Goal: Task Accomplishment & Management: Use online tool/utility

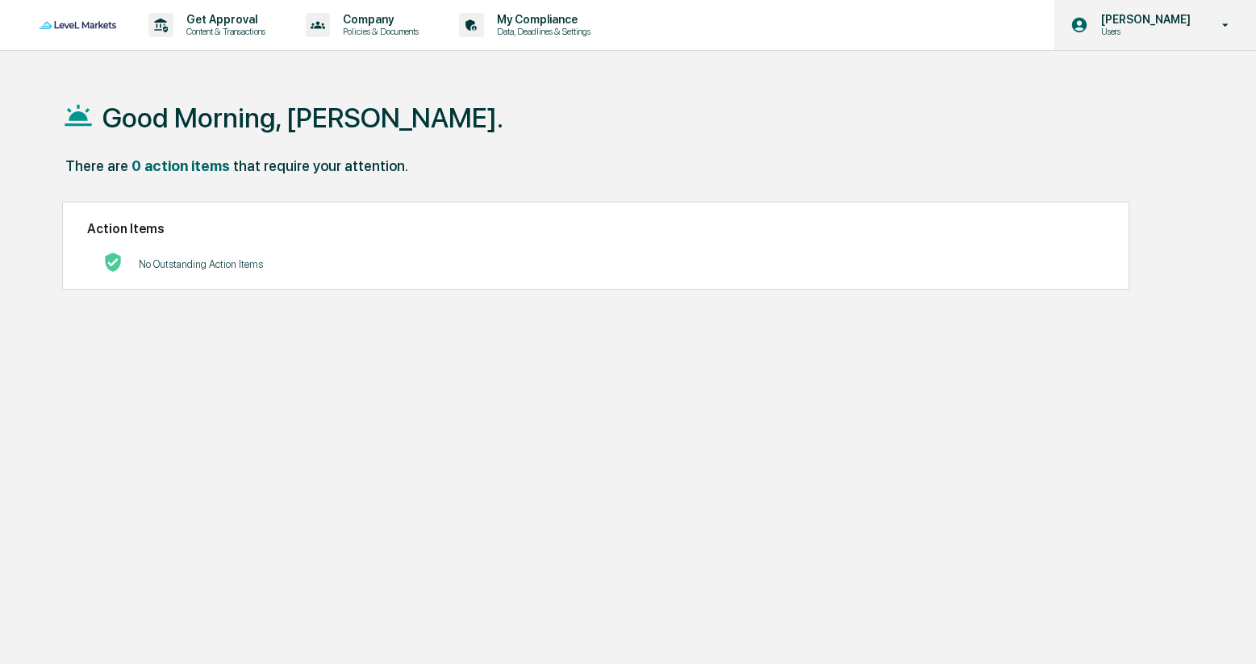
click at [1163, 21] on p "[PERSON_NAME]" at bounding box center [1143, 19] width 111 height 13
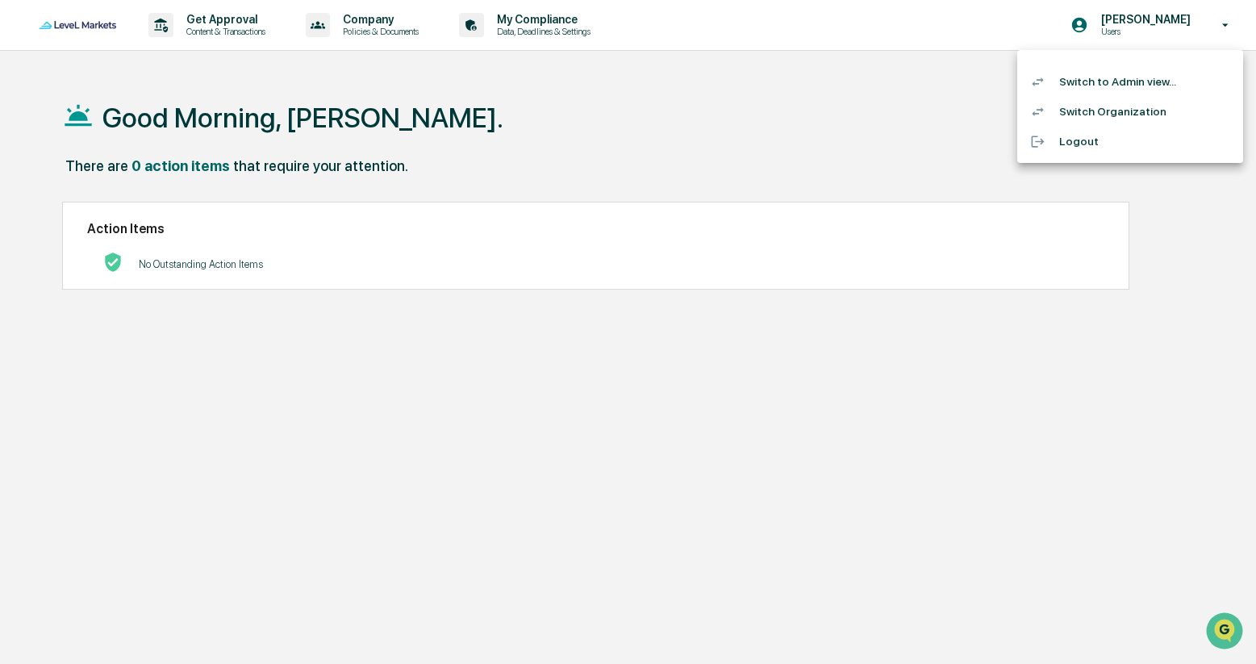
click at [1131, 79] on li "Switch to Admin view..." at bounding box center [1130, 82] width 226 height 30
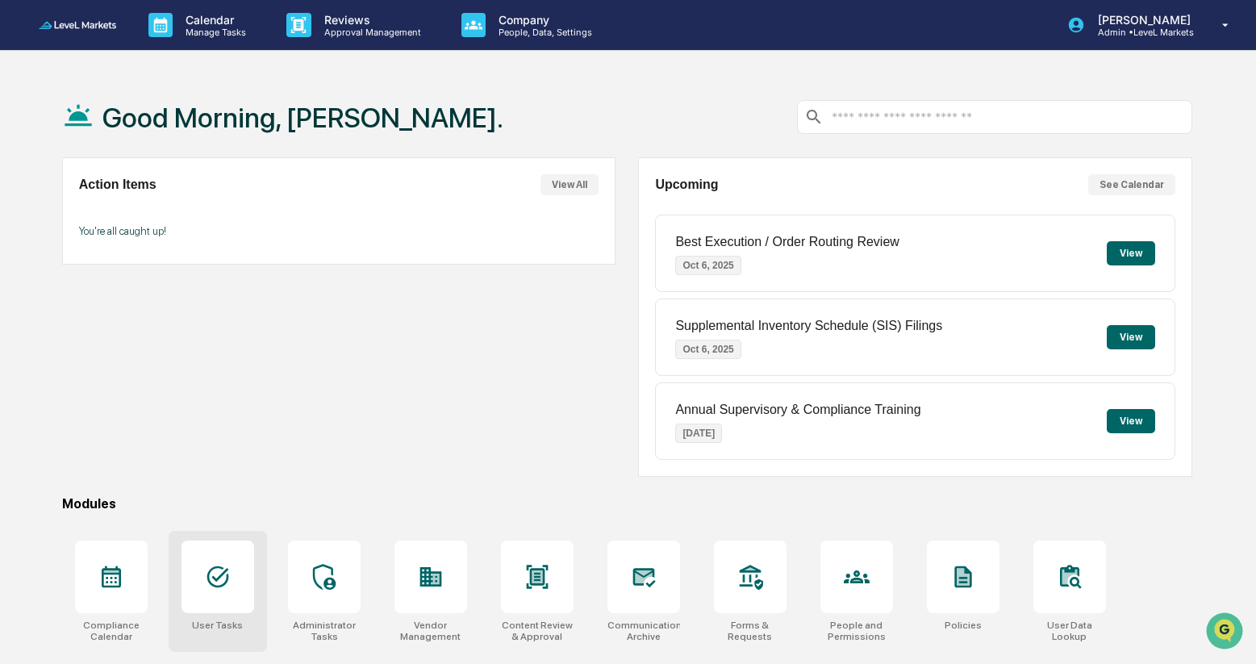
click at [220, 572] on icon at bounding box center [218, 577] width 26 height 26
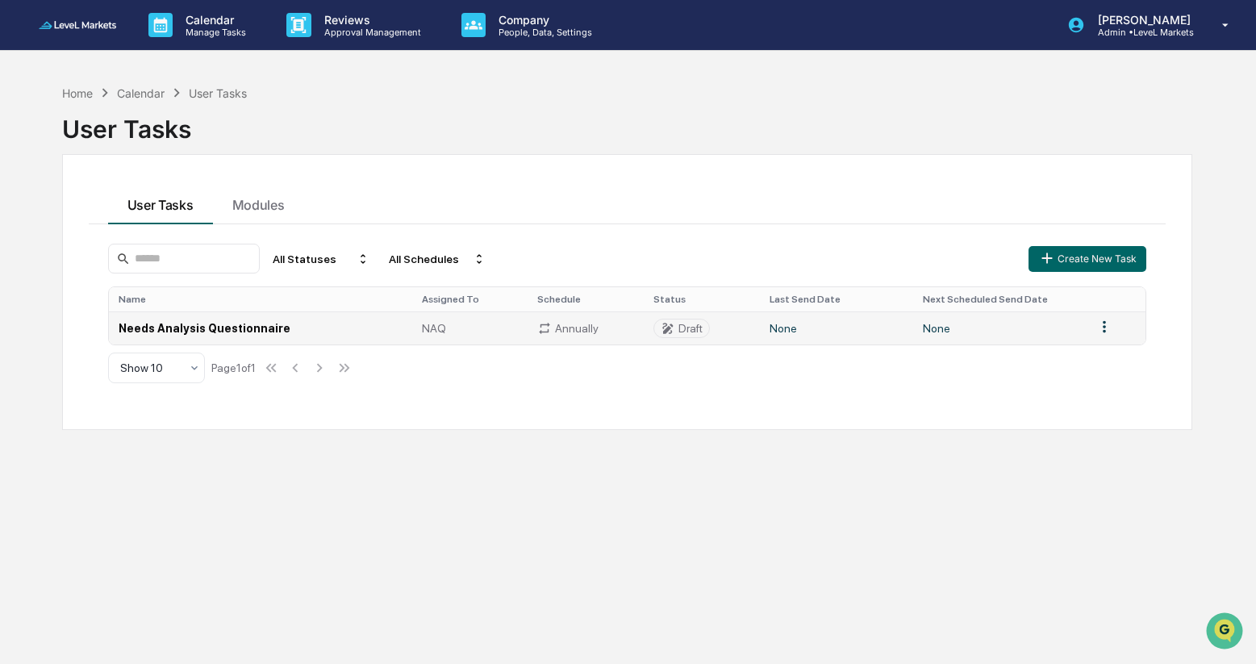
click at [252, 329] on td "Needs Analysis Questionnaire" at bounding box center [260, 327] width 303 height 33
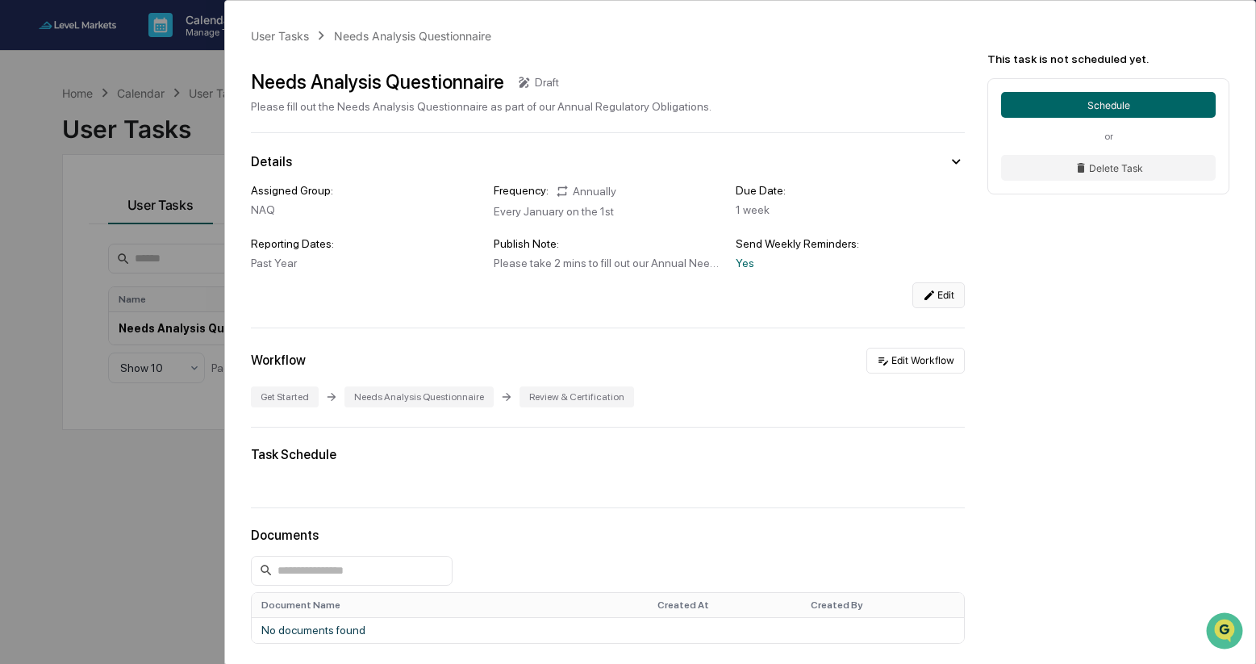
click at [938, 295] on button "Edit" at bounding box center [938, 295] width 52 height 26
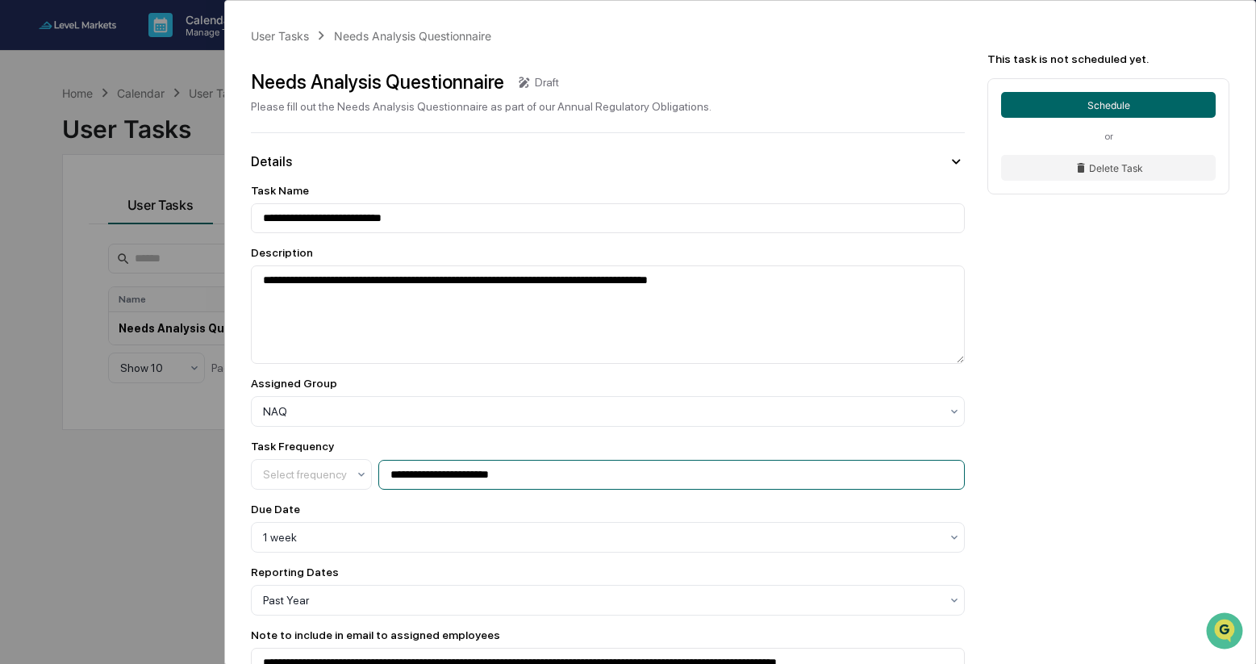
click at [540, 477] on input "**********" at bounding box center [671, 475] width 586 height 30
type input "**********"
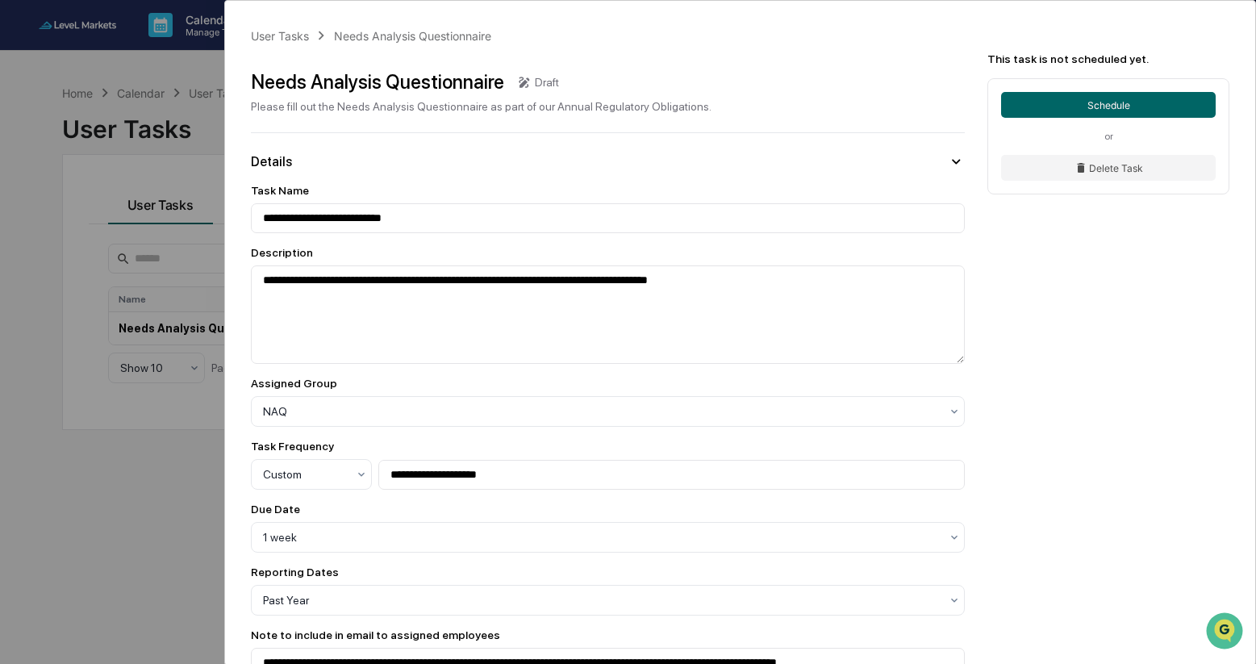
click at [1030, 498] on div "**********" at bounding box center [740, 671] width 1030 height 1340
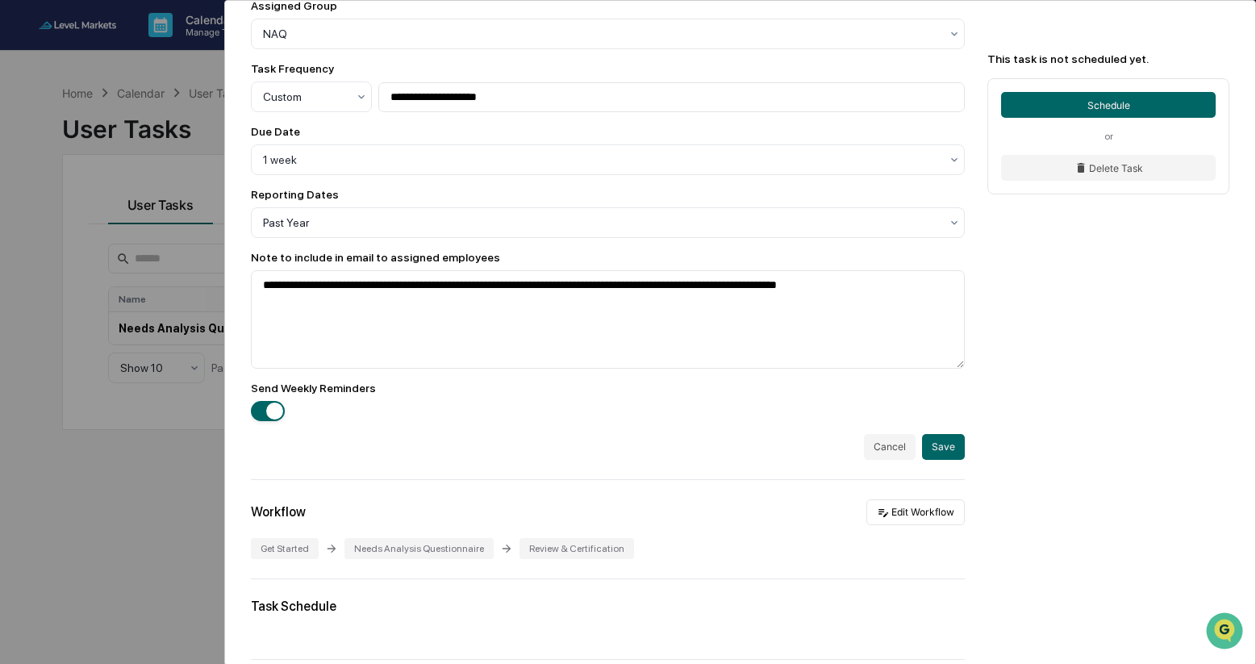
scroll to position [406, 0]
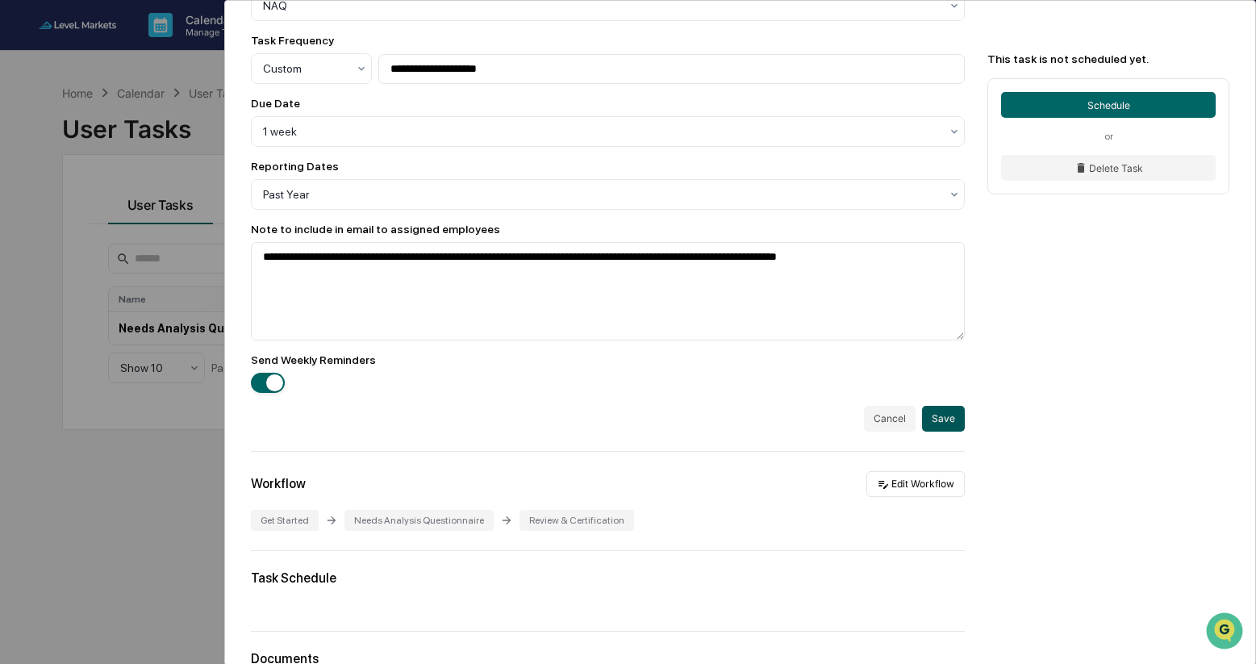
click at [953, 427] on button "Save" at bounding box center [943, 419] width 43 height 26
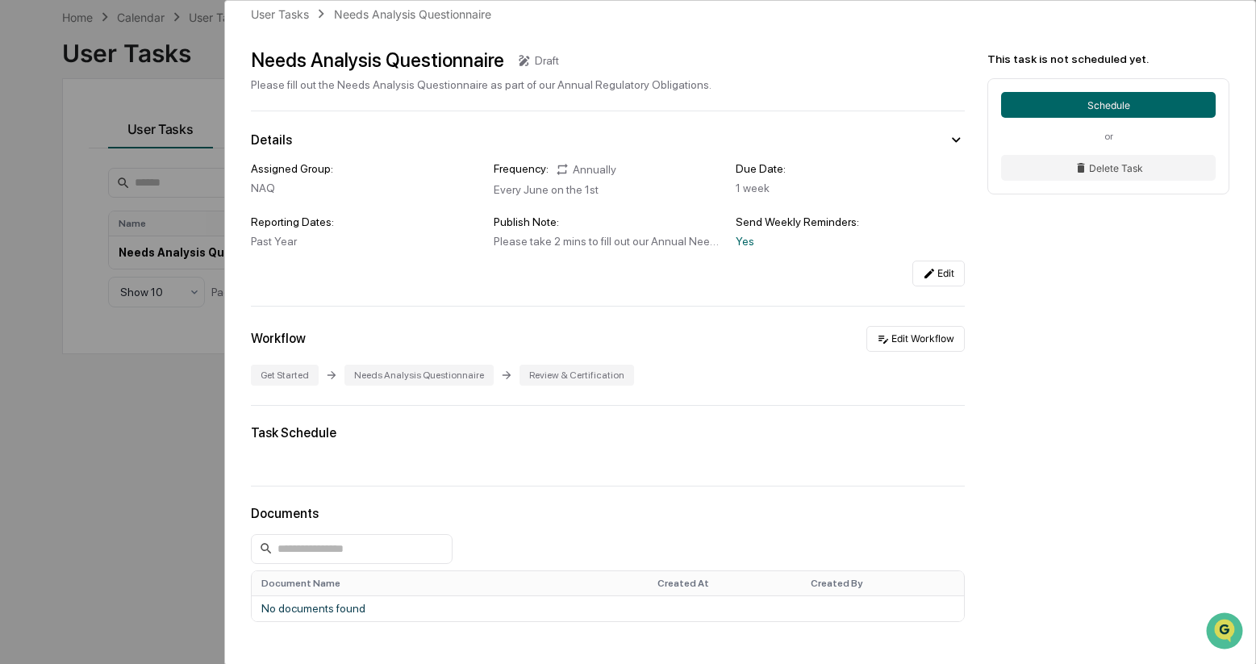
scroll to position [0, 0]
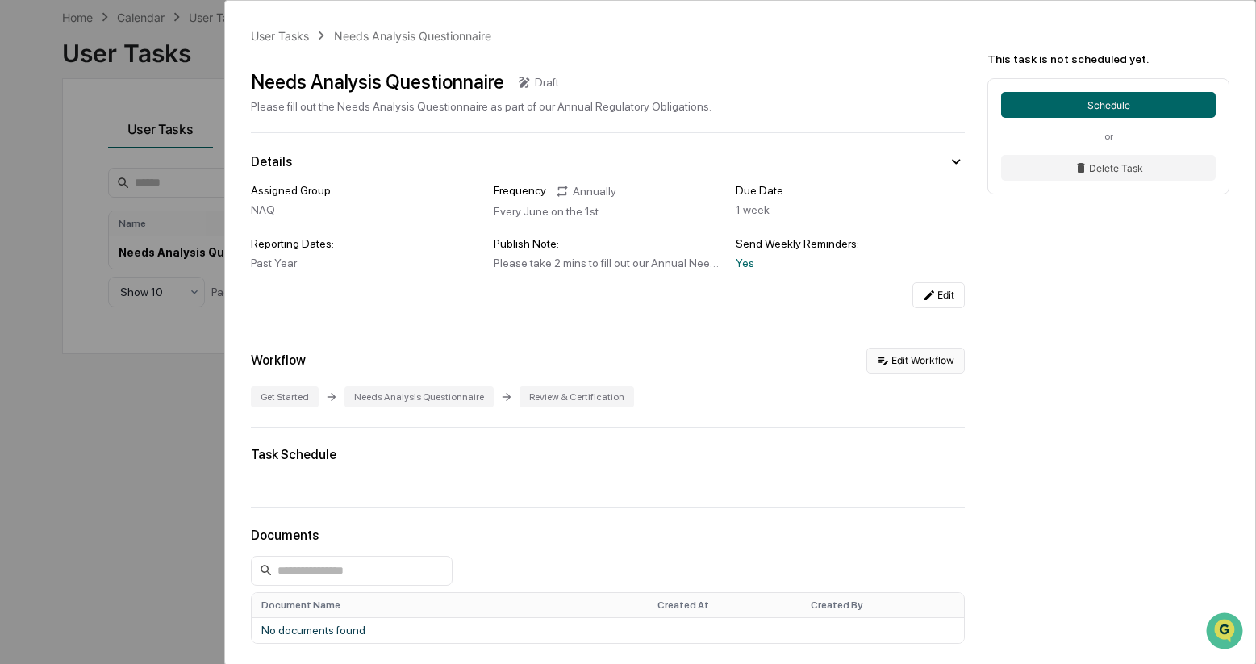
click at [922, 365] on button "Edit Workflow" at bounding box center [915, 361] width 98 height 26
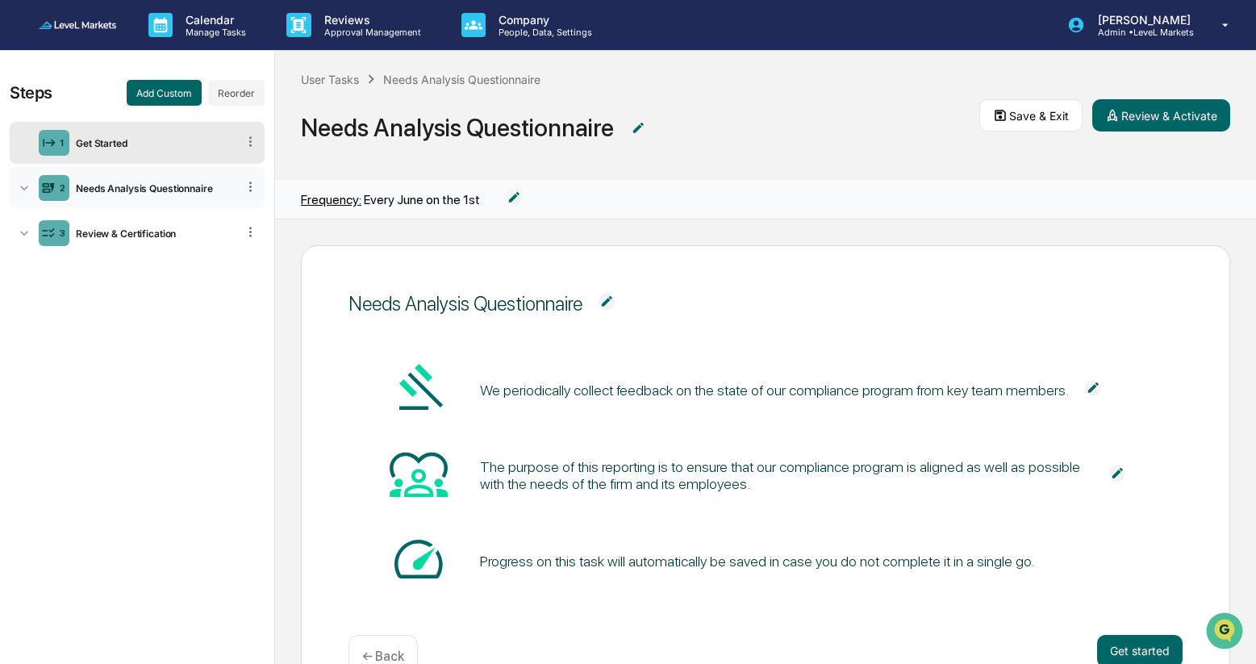
click at [179, 189] on div "Needs Analysis Questionnaire" at bounding box center [152, 188] width 167 height 12
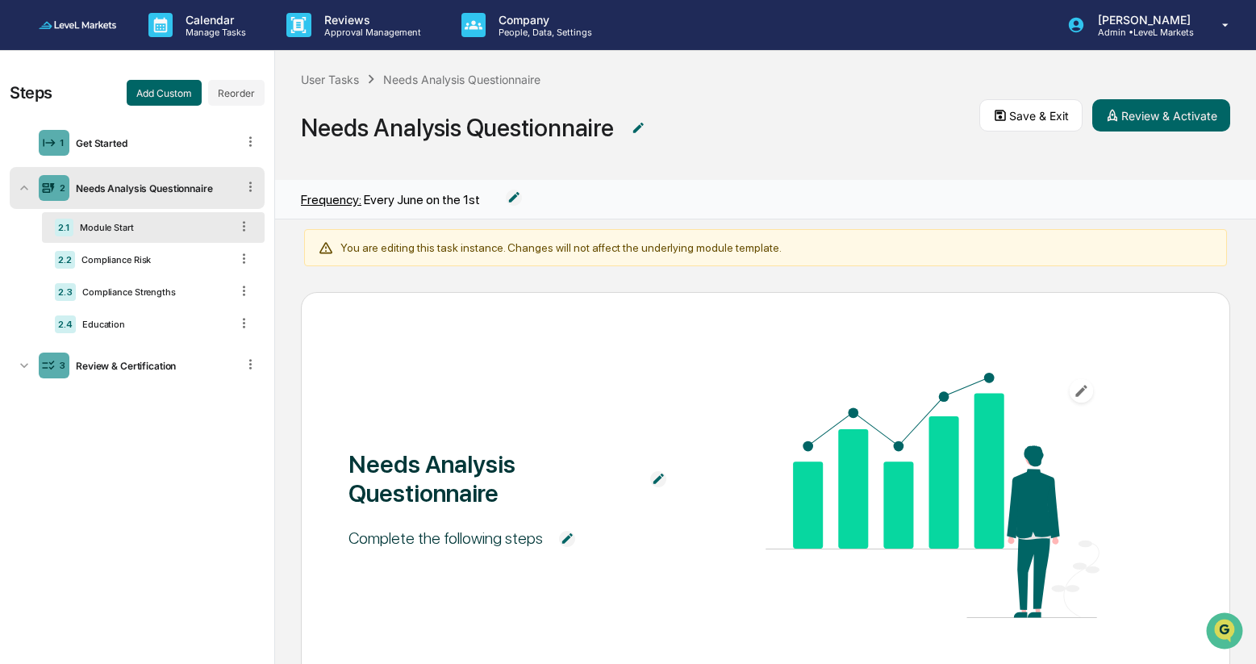
click at [133, 235] on div "2.1 Module Start" at bounding box center [153, 227] width 223 height 31
click at [128, 268] on div "2.2 Compliance Risk" at bounding box center [153, 259] width 223 height 31
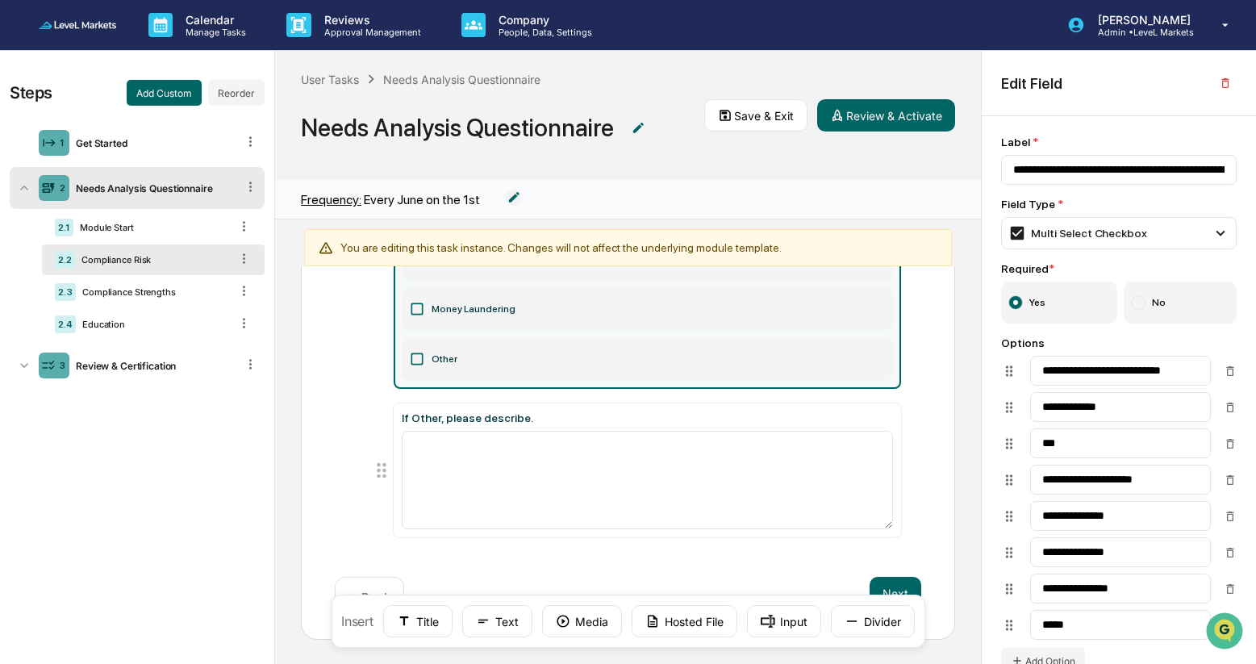
scroll to position [1, 0]
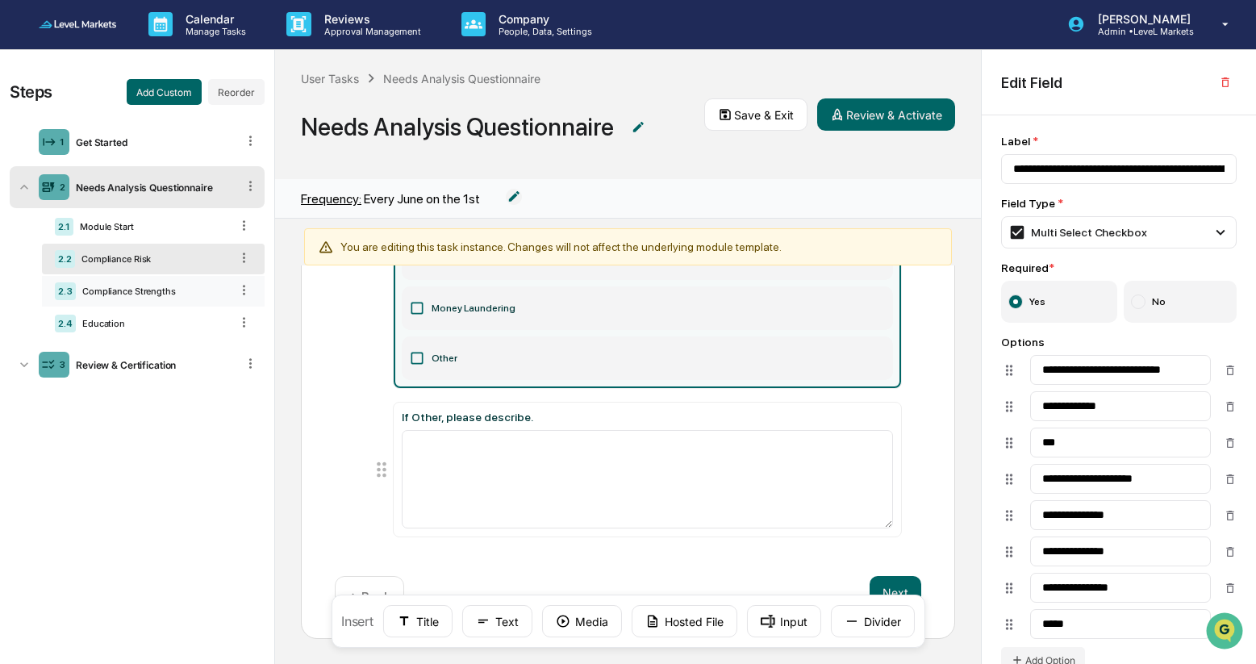
click at [151, 286] on div "2.3 Compliance Strengths" at bounding box center [153, 291] width 223 height 31
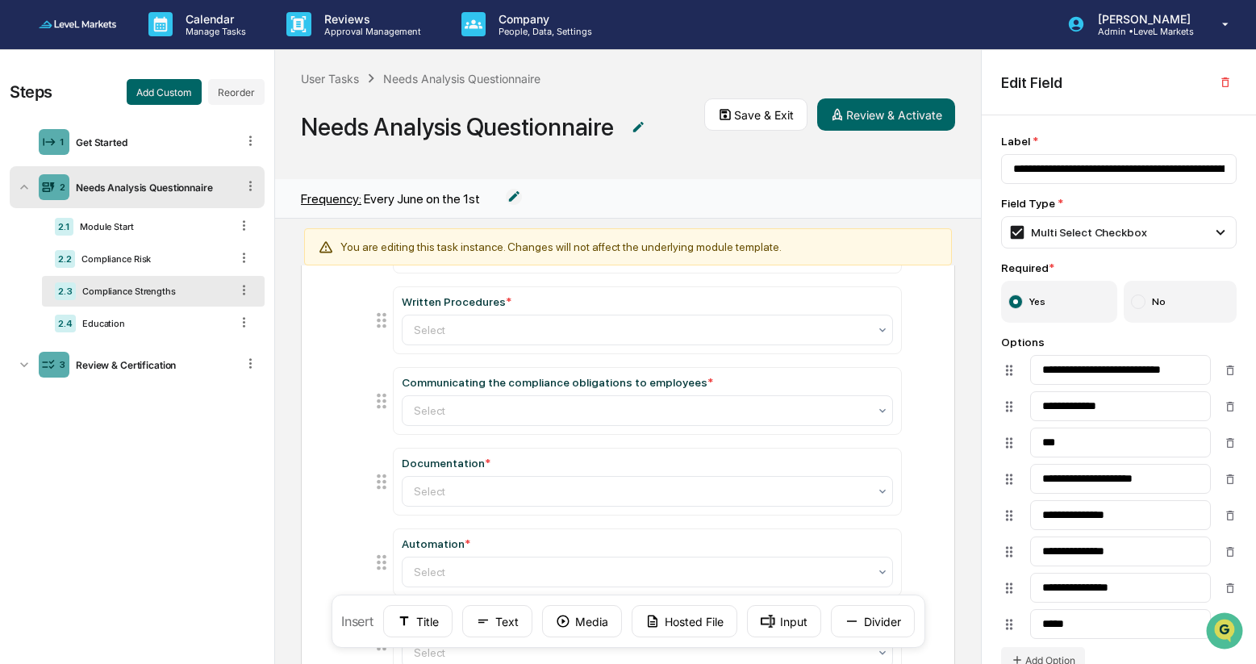
scroll to position [171, 0]
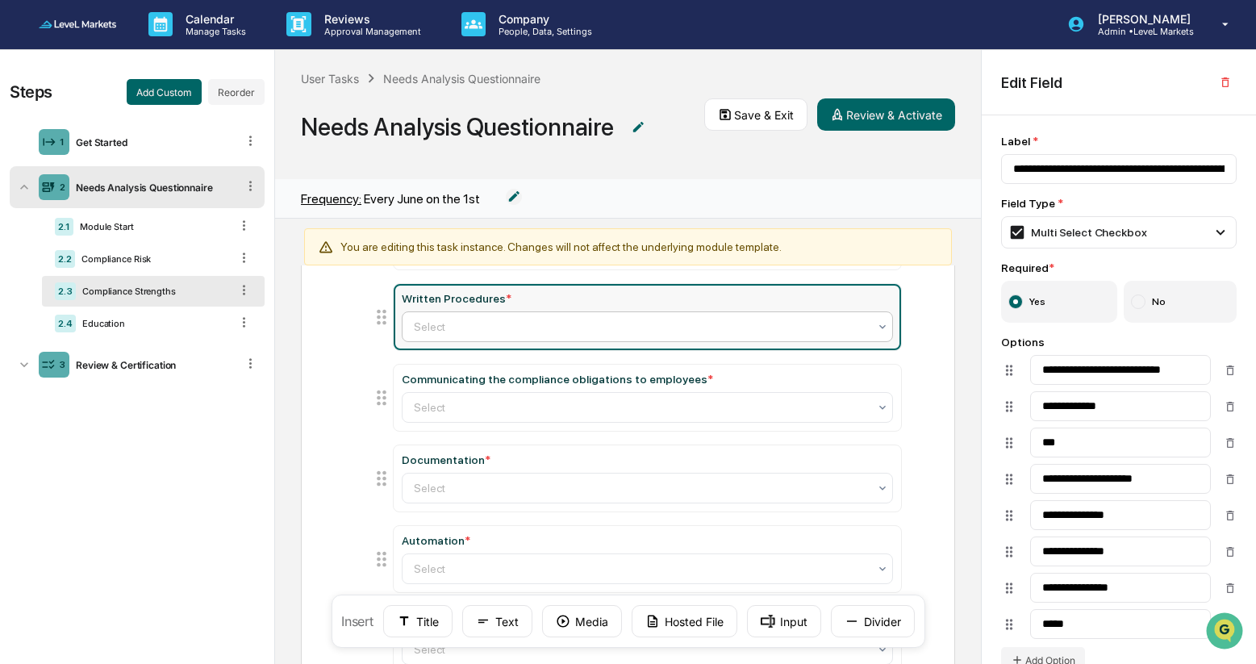
click at [878, 324] on icon at bounding box center [882, 326] width 13 height 13
type input "**********"
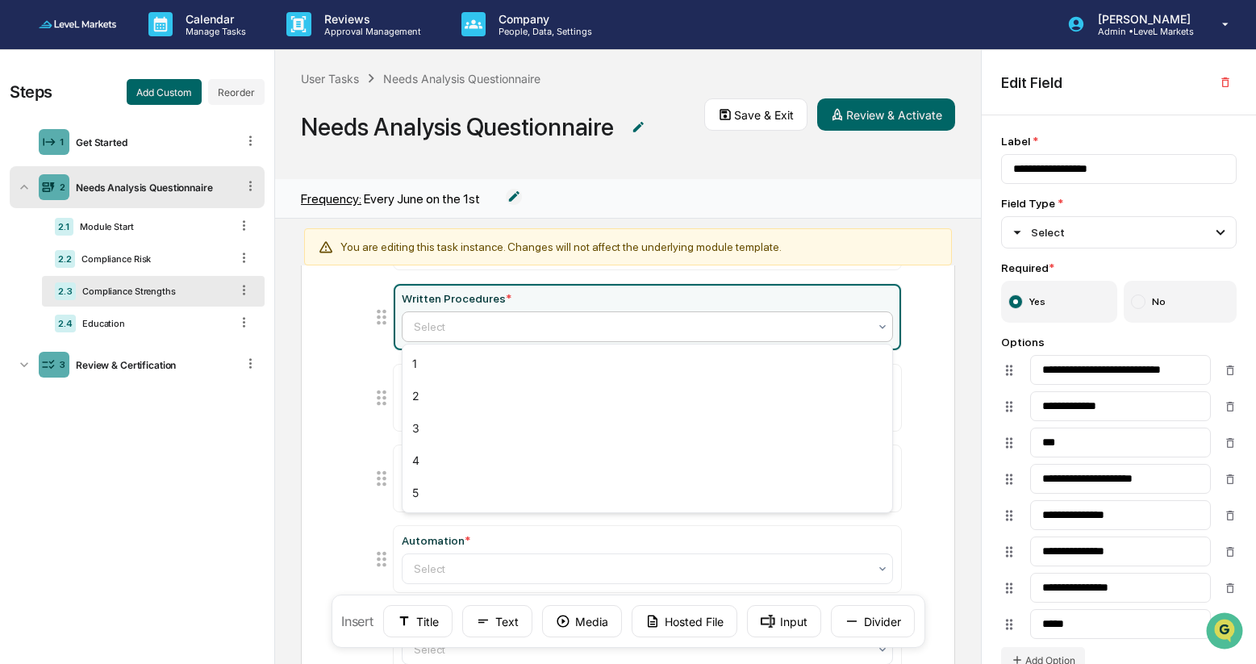
click at [949, 300] on div "Compliance Strengths What area of the Firm's compliance program is the stronges…" at bounding box center [628, 447] width 654 height 655
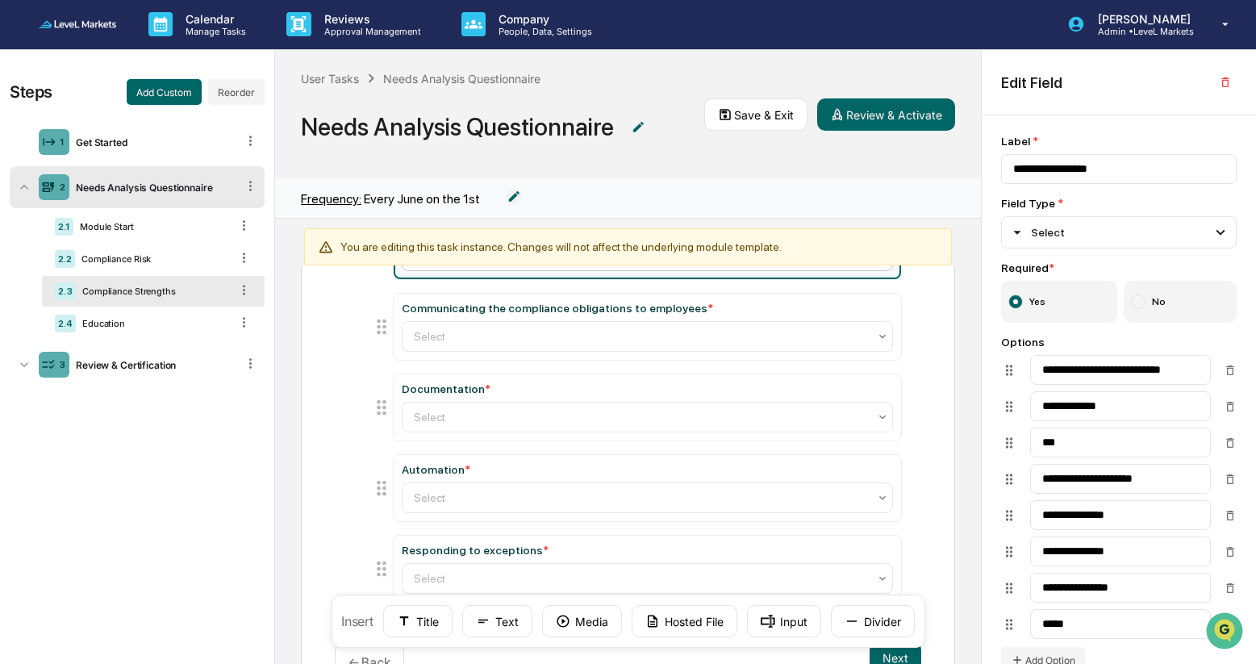
scroll to position [309, 0]
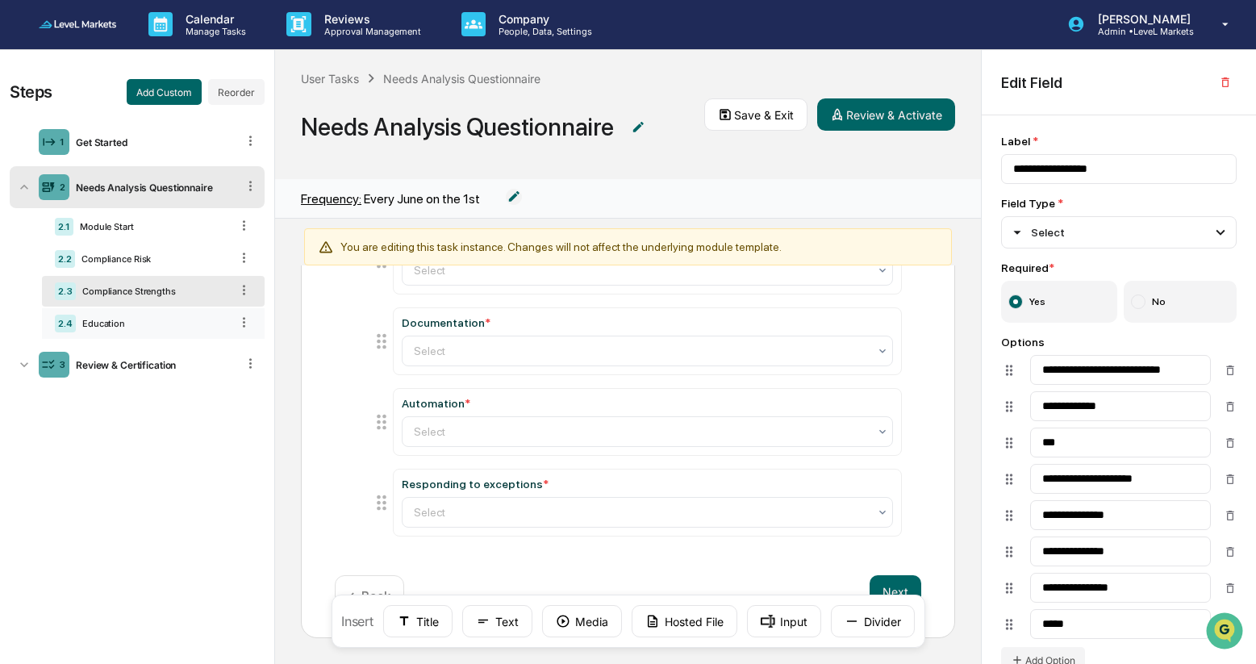
click at [168, 323] on div "Education" at bounding box center [153, 323] width 154 height 11
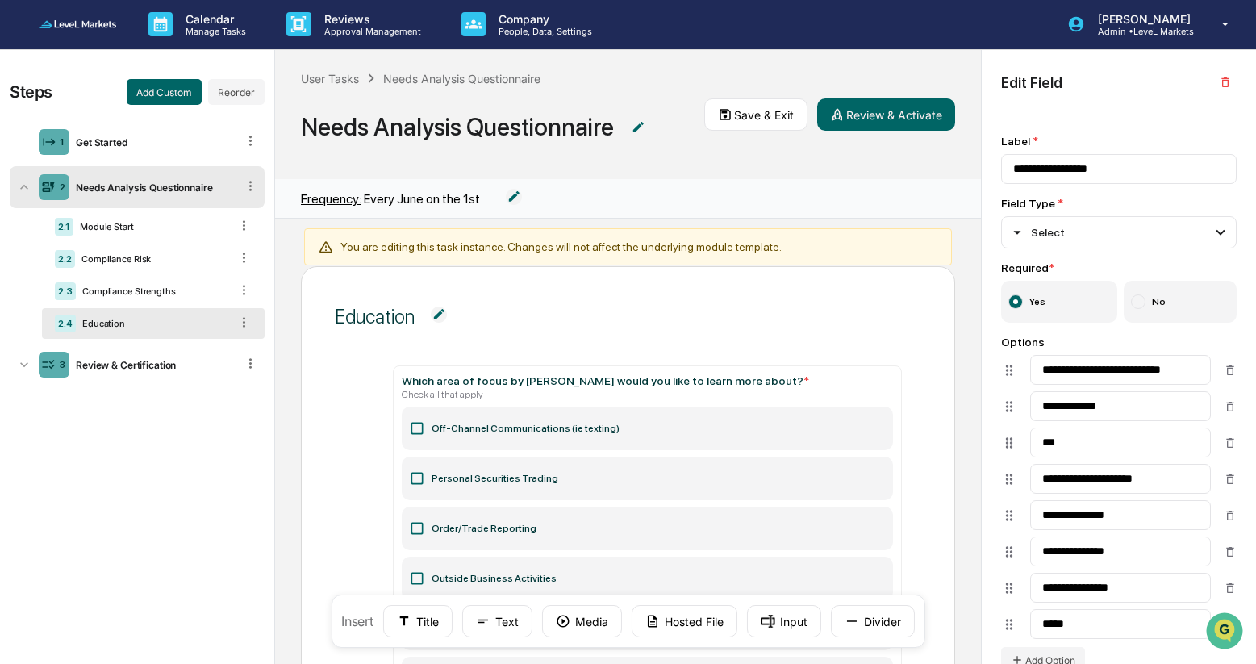
scroll to position [0, 0]
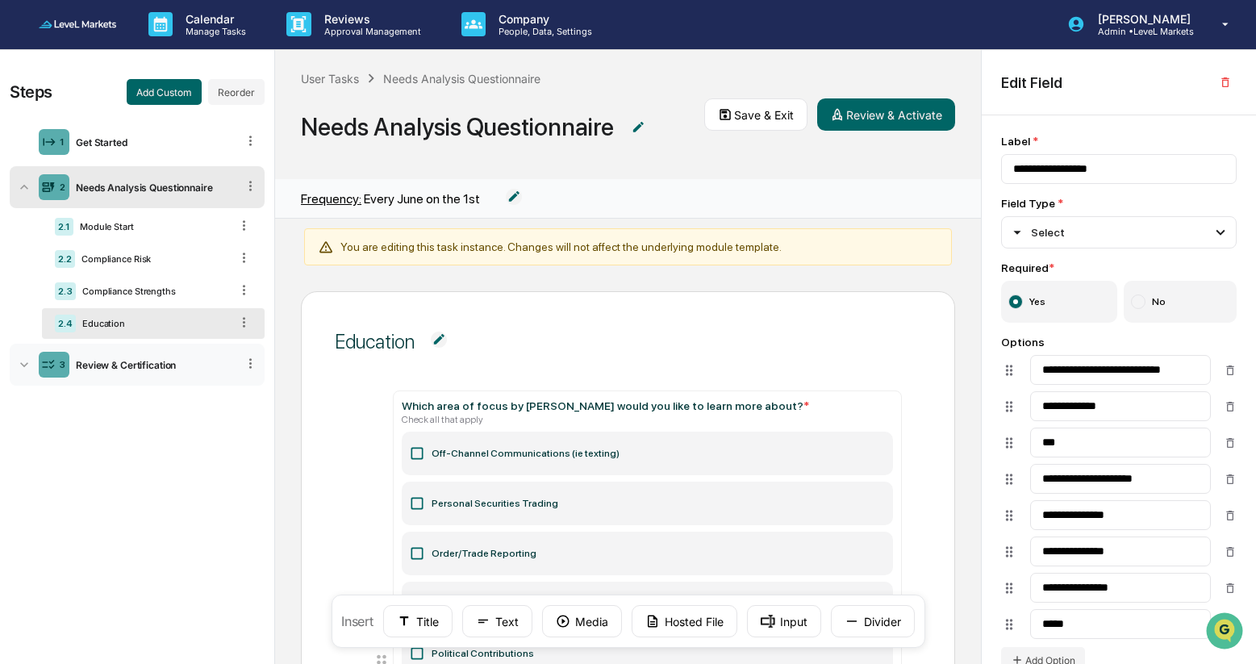
click at [116, 371] on div "Review & Certification" at bounding box center [152, 365] width 167 height 12
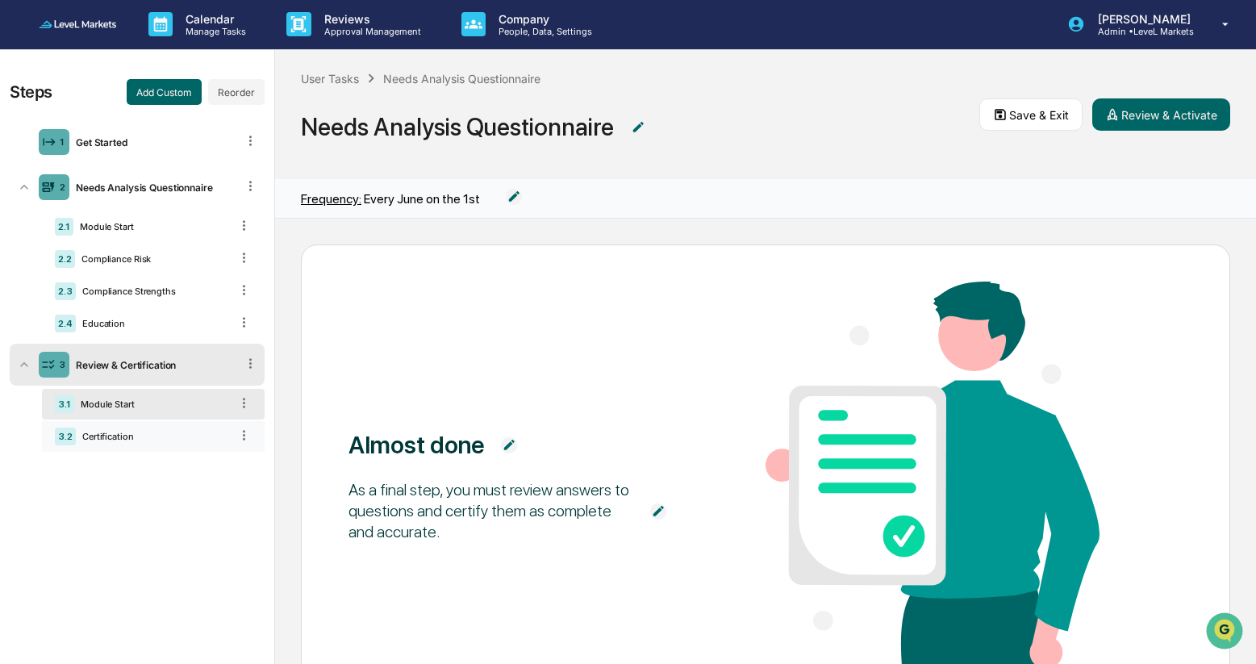
click at [108, 441] on div "Certification" at bounding box center [153, 436] width 154 height 11
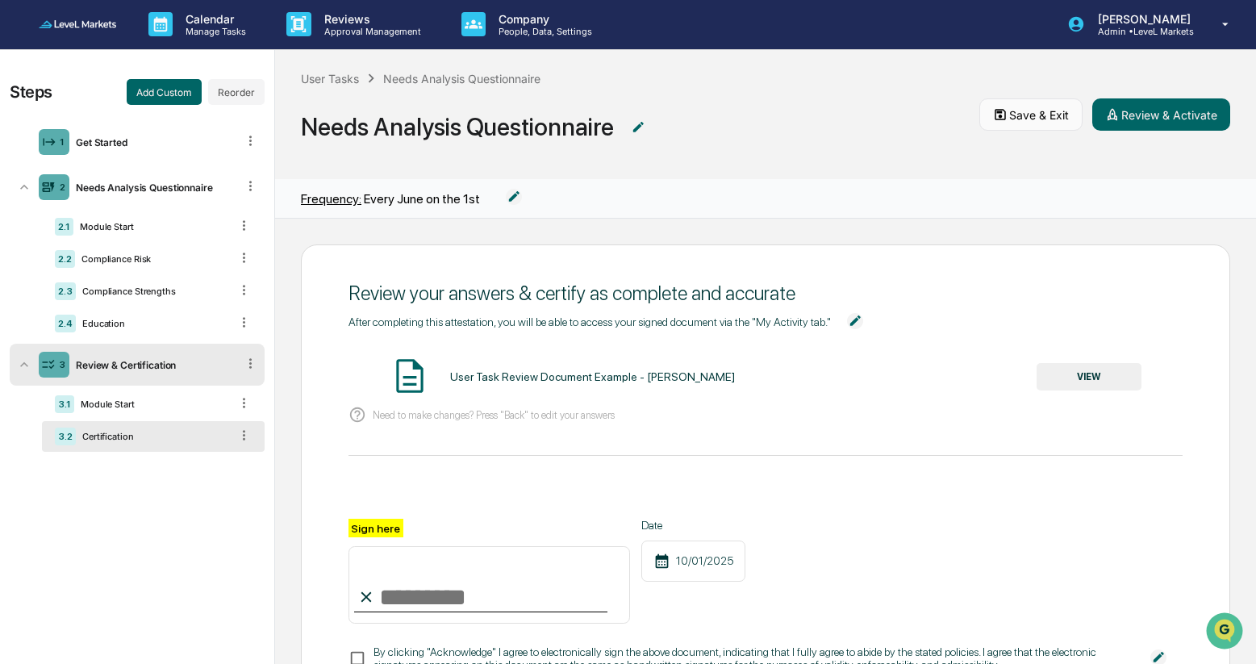
click at [1026, 115] on button "Save & Exit" at bounding box center [1030, 114] width 103 height 32
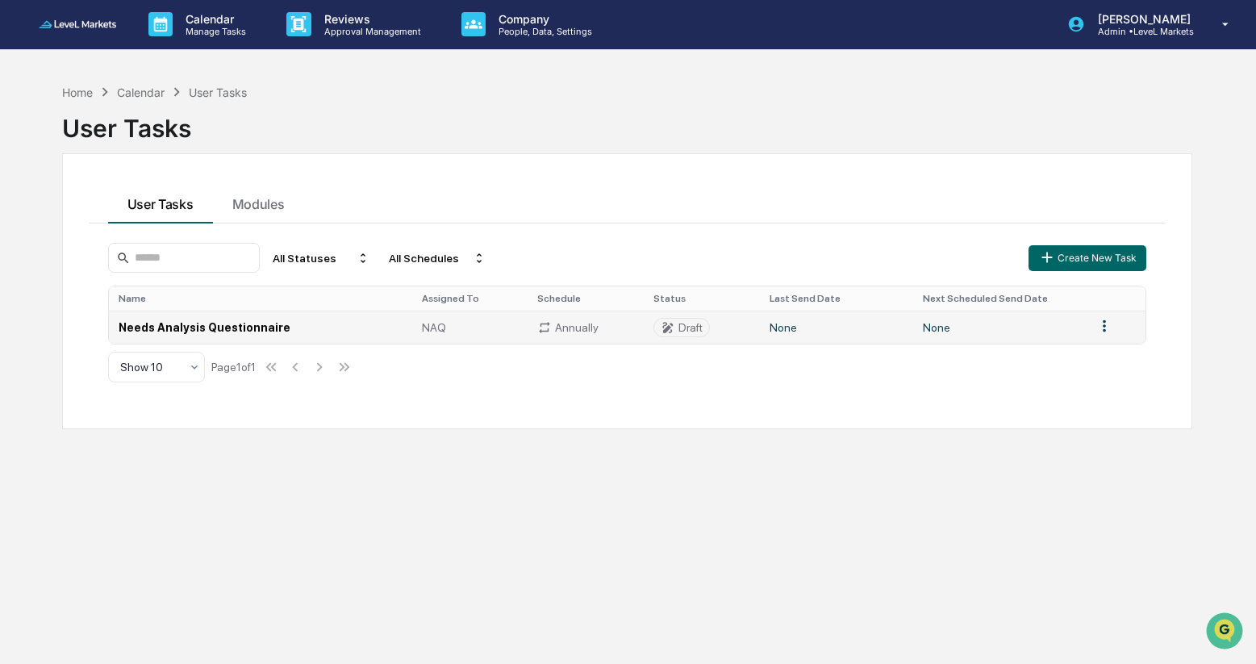
click at [256, 328] on td "Needs Analysis Questionnaire" at bounding box center [260, 327] width 303 height 33
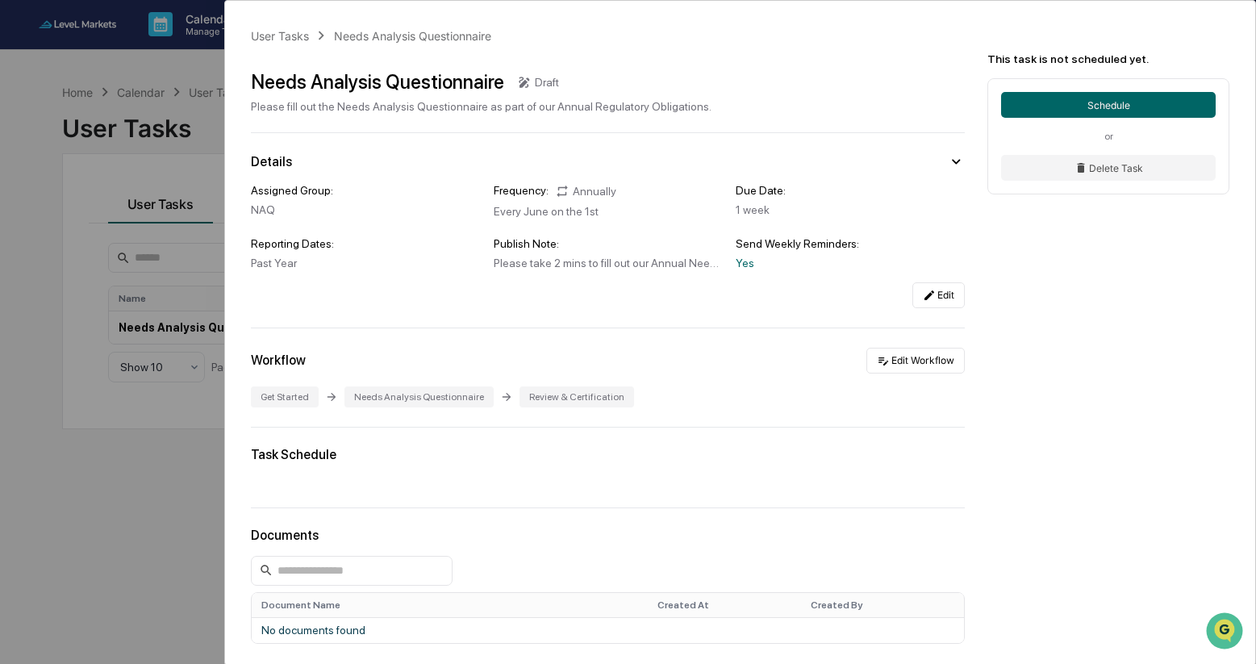
click at [119, 493] on div "User Tasks Needs Analysis Questionnaire Needs Analysis Questionnaire Draft Plea…" at bounding box center [628, 332] width 1256 height 664
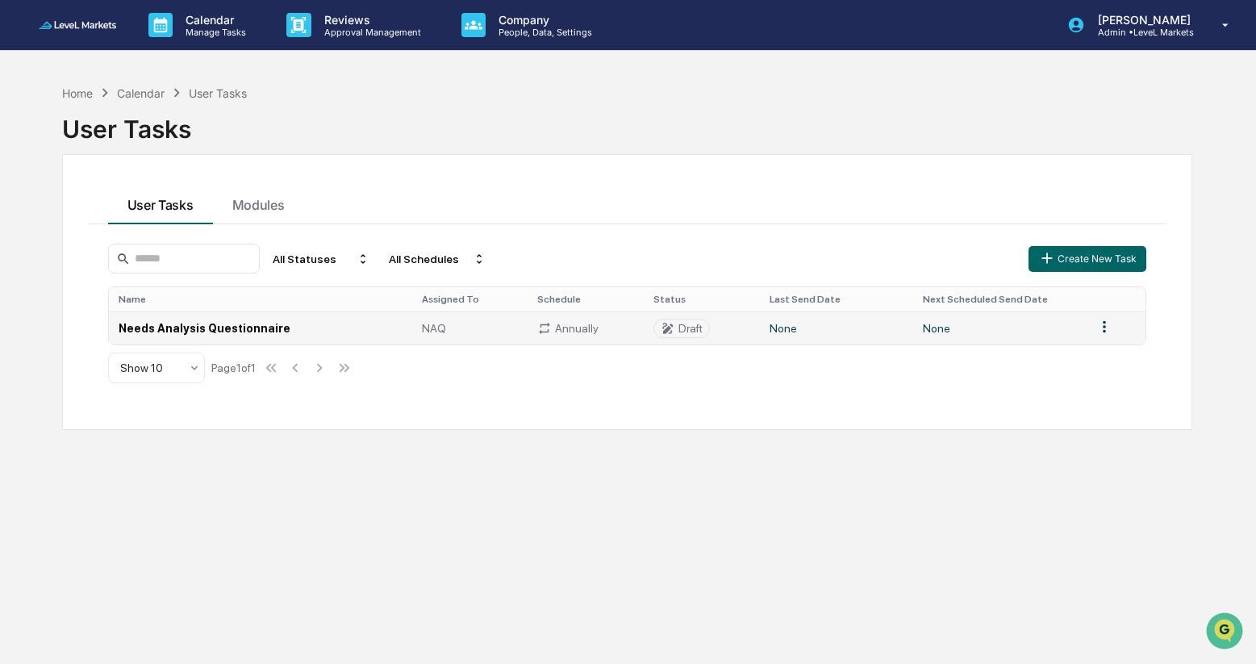
click at [244, 327] on td "Needs Analysis Questionnaire" at bounding box center [260, 327] width 303 height 33
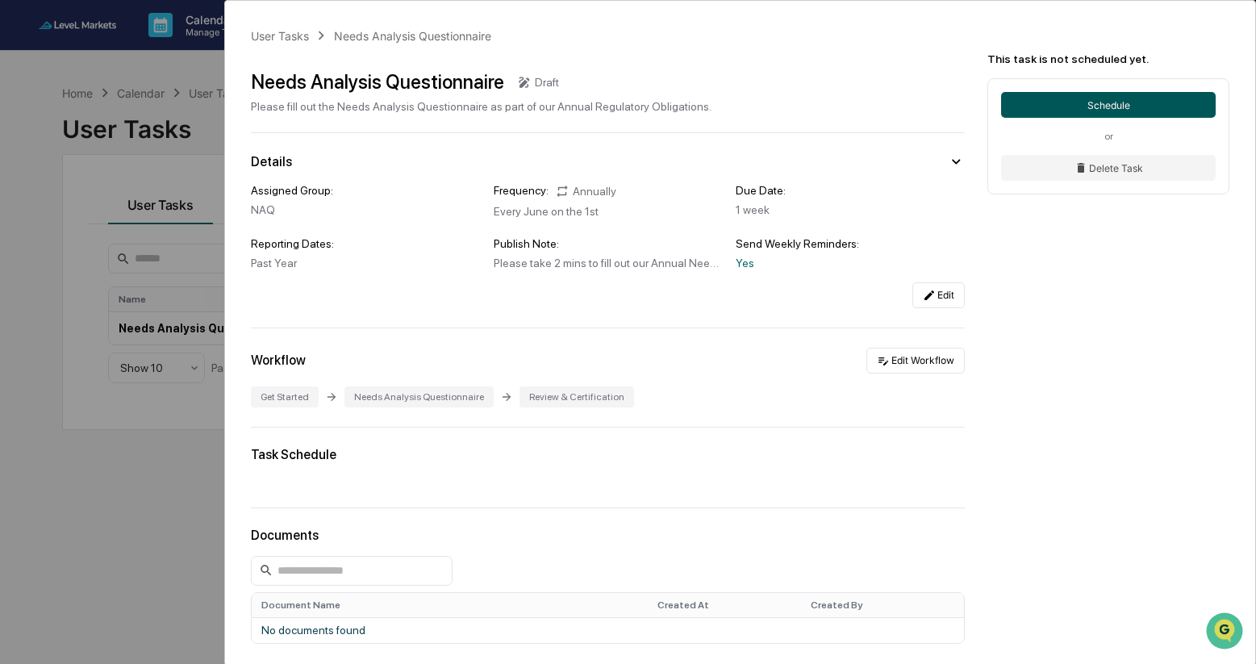
click at [1103, 104] on button "Schedule" at bounding box center [1108, 105] width 215 height 26
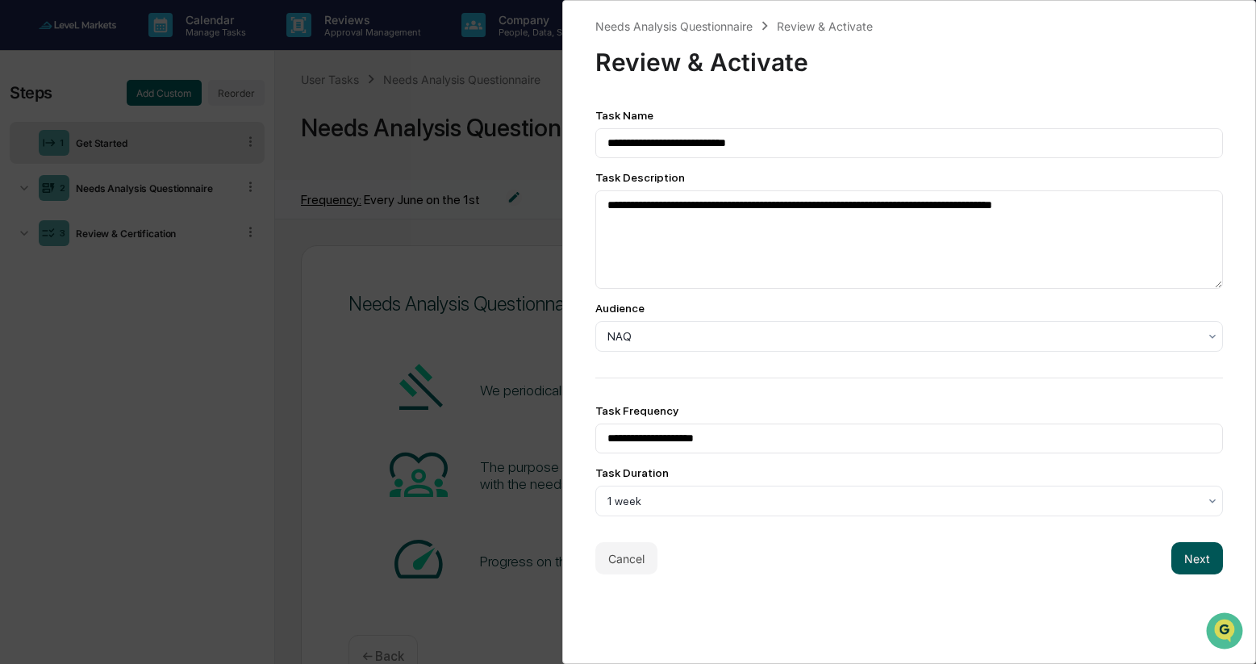
click at [1203, 566] on button "Next" at bounding box center [1197, 558] width 52 height 32
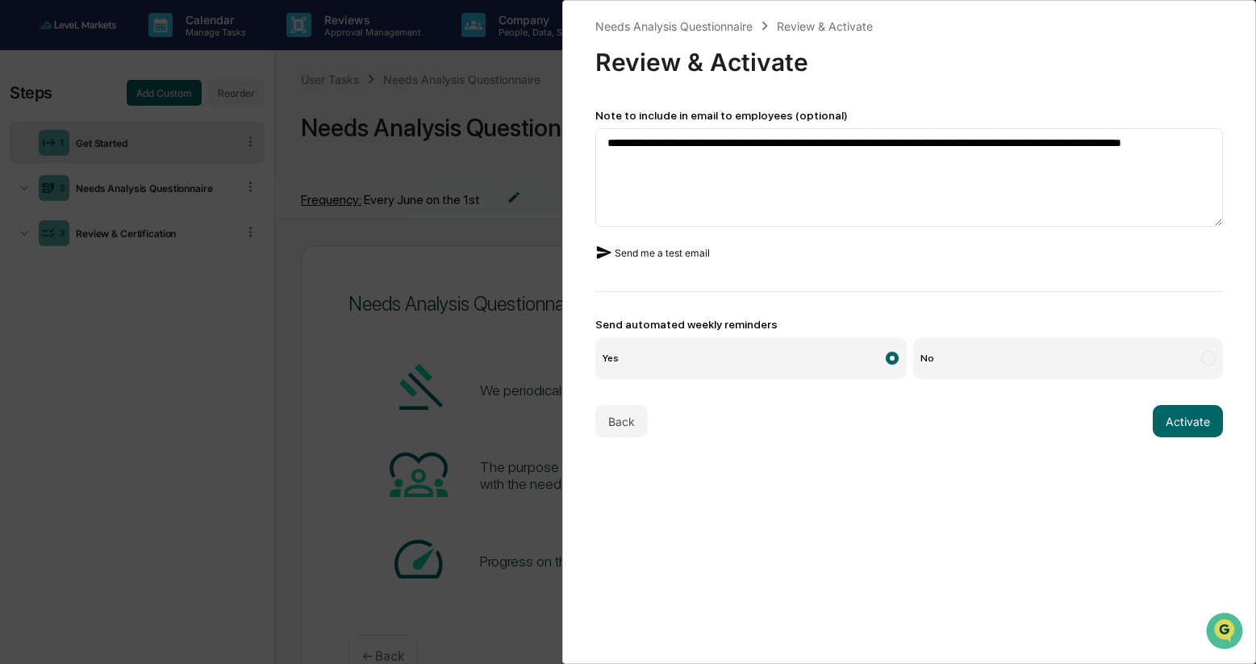
click at [689, 254] on button "Send me a test email" at bounding box center [652, 253] width 115 height 26
click at [331, 576] on div "**********" at bounding box center [628, 332] width 1256 height 664
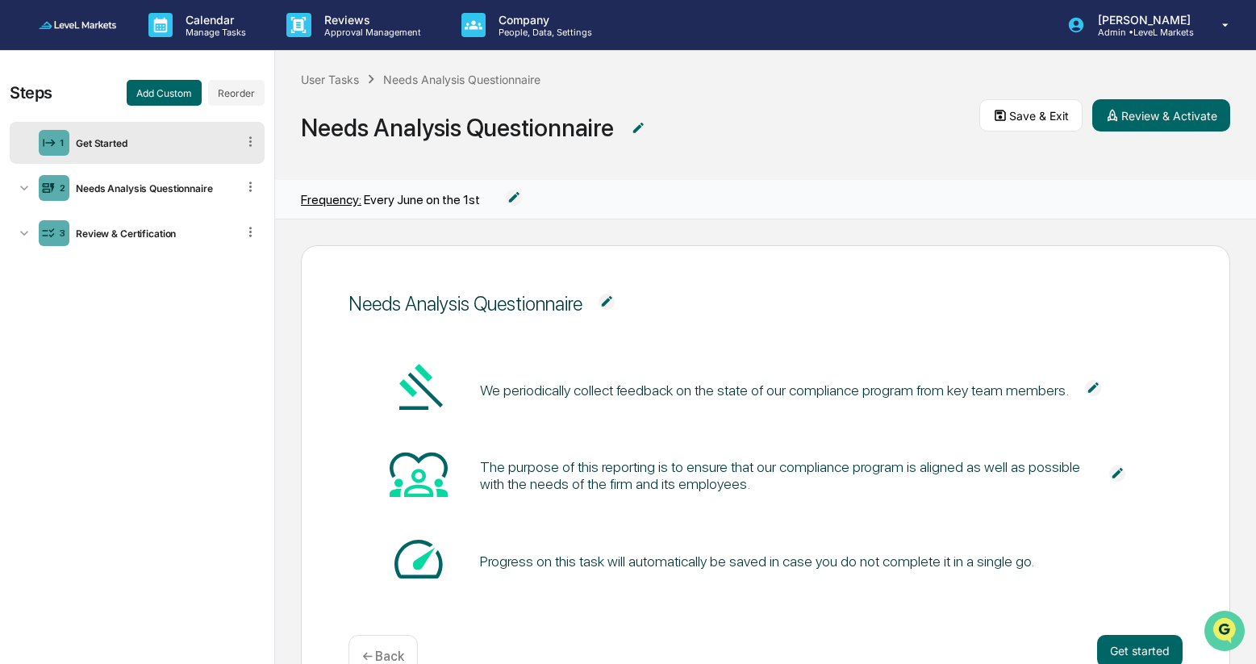
click at [1226, 632] on icon "Open customer support" at bounding box center [1224, 651] width 40 height 40
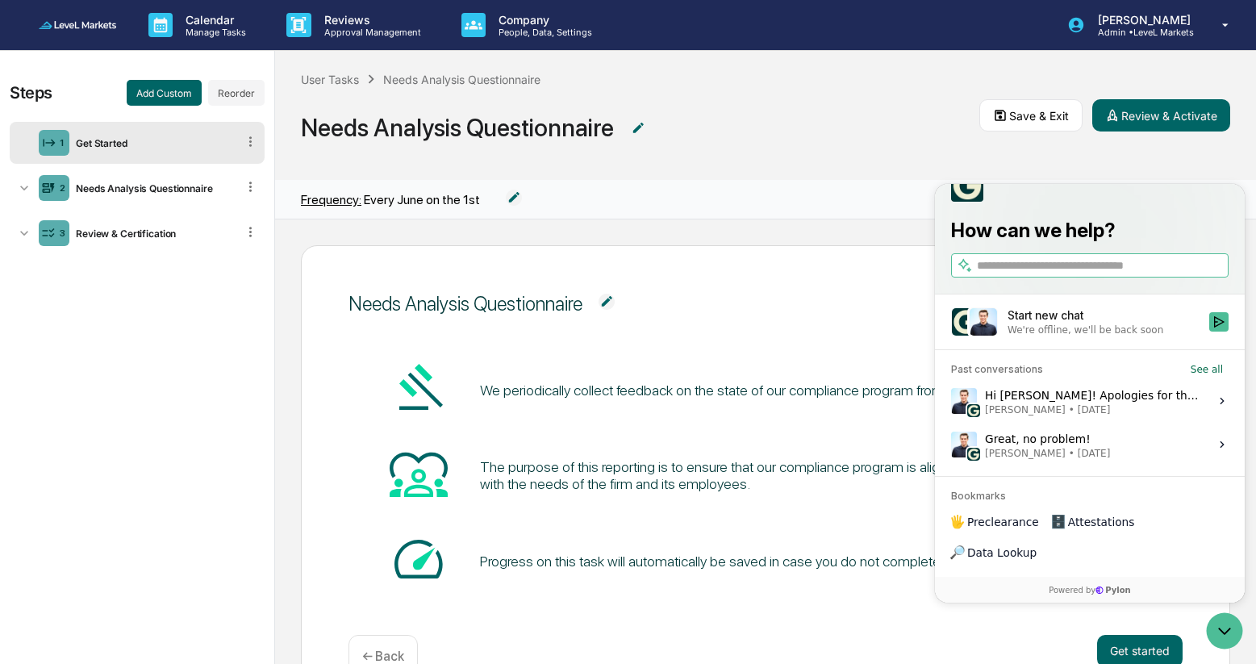
click at [1205, 423] on label "Hi [PERSON_NAME]! Apologies for the delay, let me circle back with our engineer…" at bounding box center [1089, 401] width 290 height 44
click at [951, 402] on button "View issue" at bounding box center [950, 401] width 1 height 1
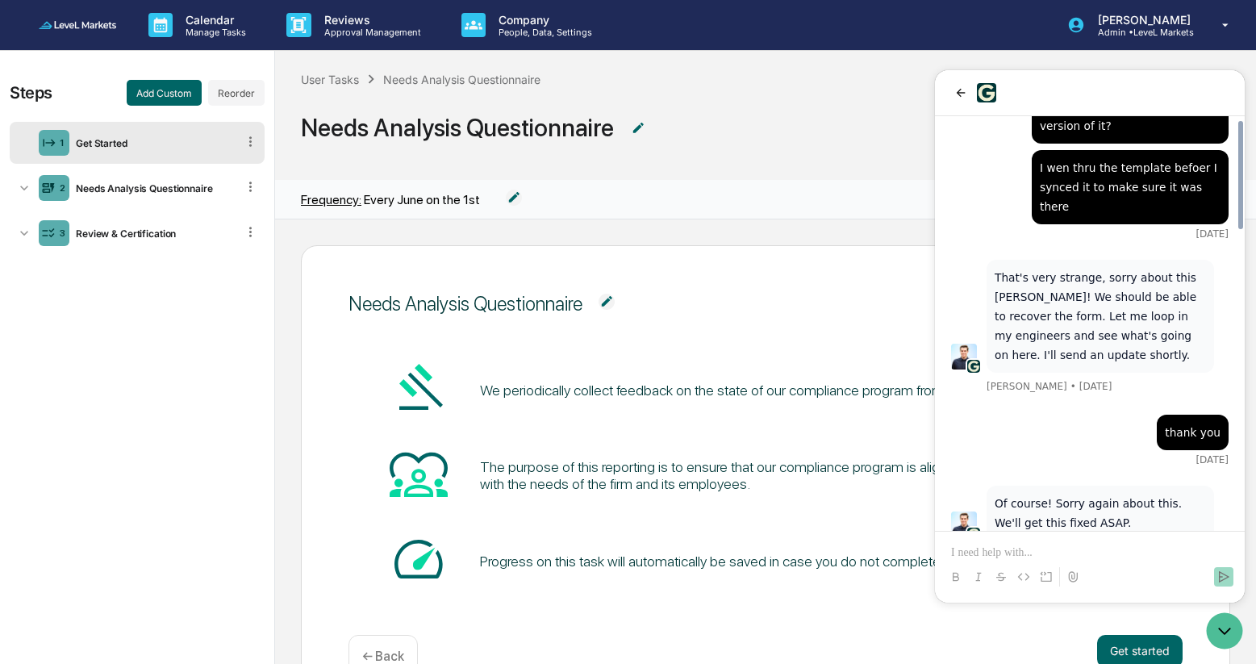
scroll to position [1311, 0]
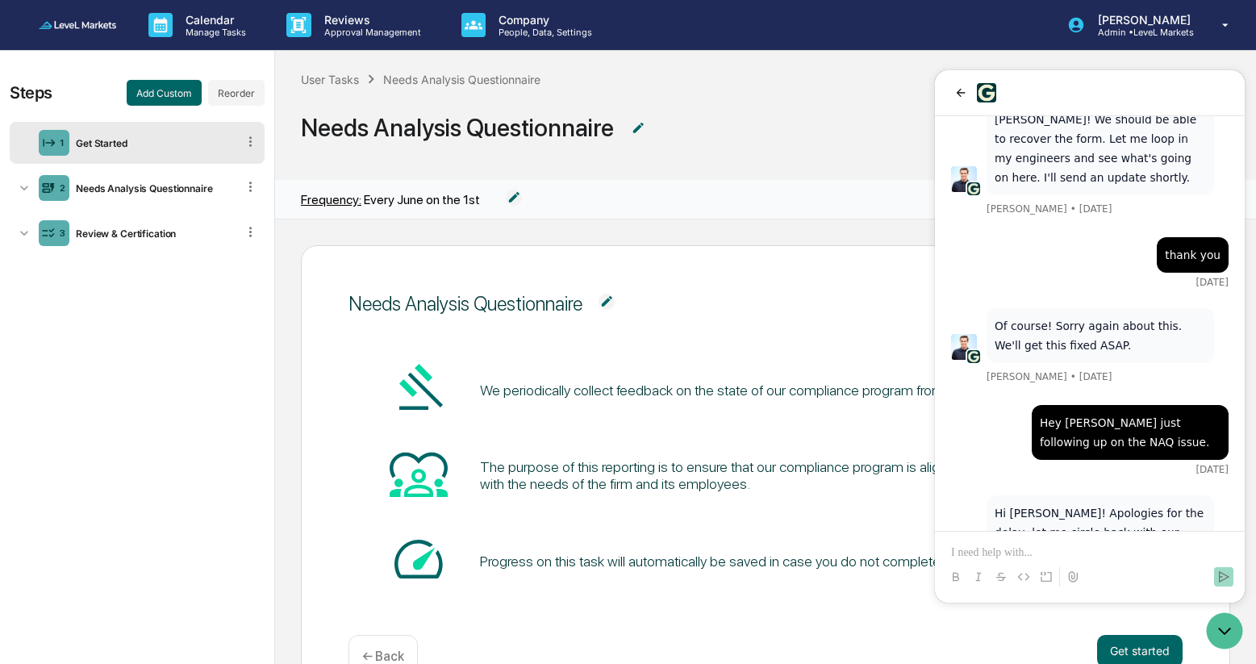
click at [1049, 544] on p at bounding box center [1089, 552] width 277 height 16
click at [1153, 554] on p "**********" at bounding box center [1089, 552] width 277 height 16
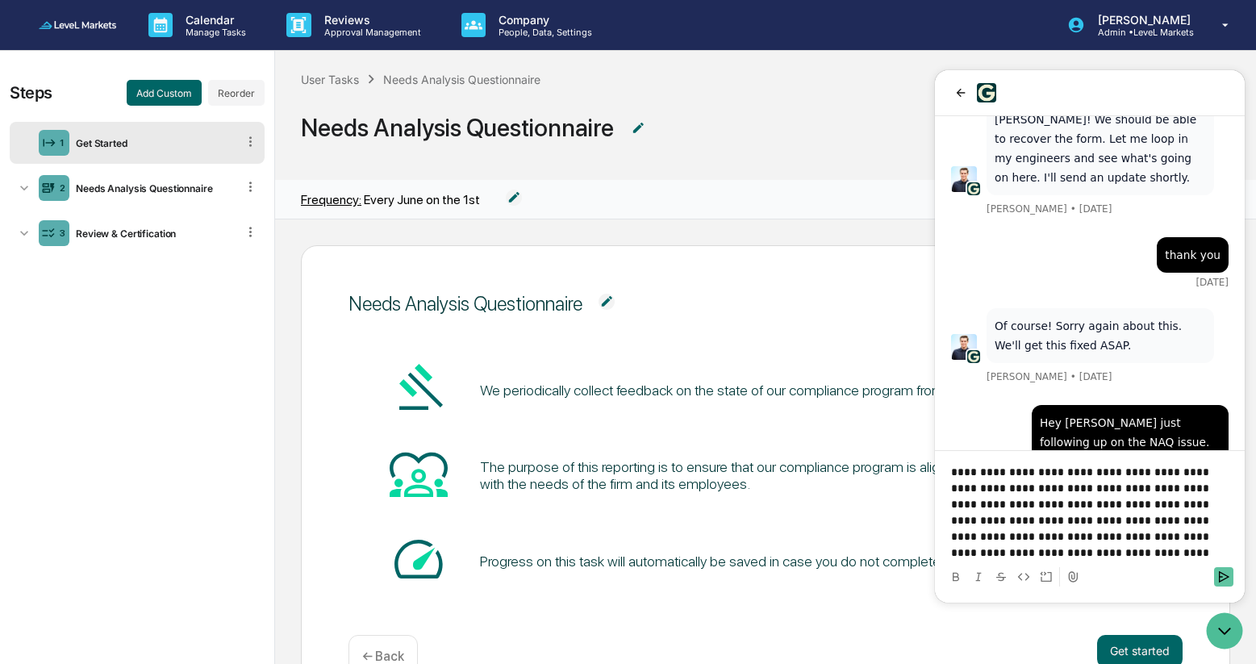
click at [1221, 573] on icon "Send" at bounding box center [1223, 576] width 13 height 13
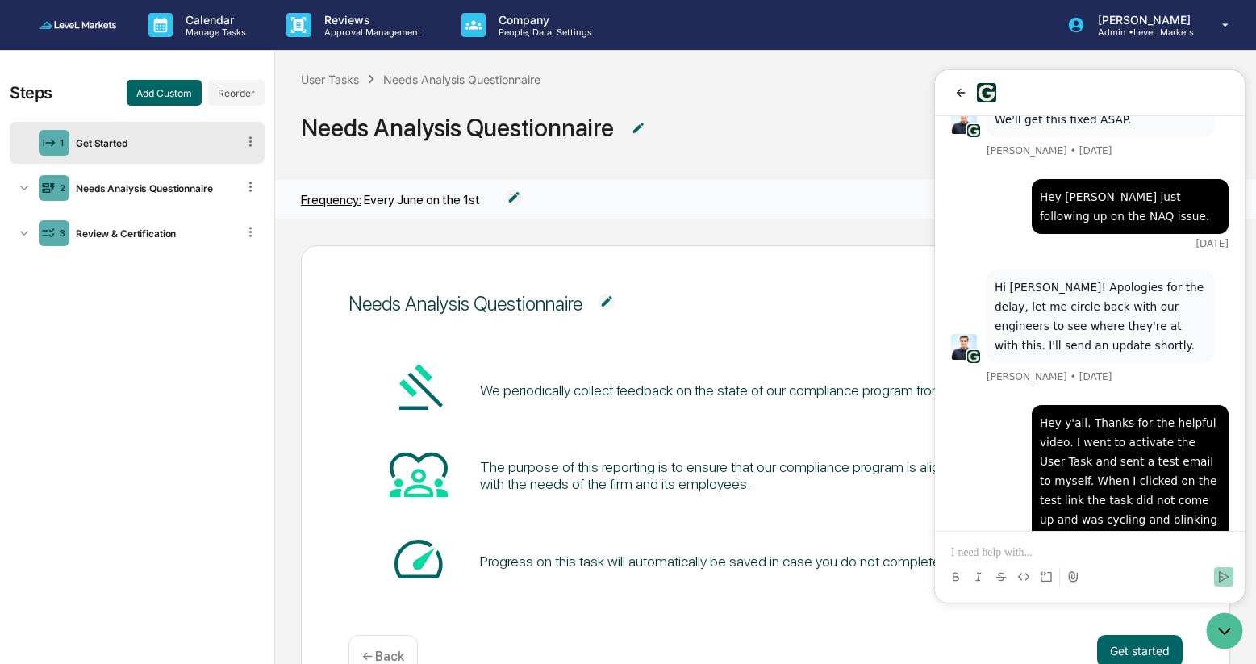
click at [704, 256] on div "Needs Analysis Questionnaire We periodically collect feedback on the state of o…" at bounding box center [765, 475] width 929 height 461
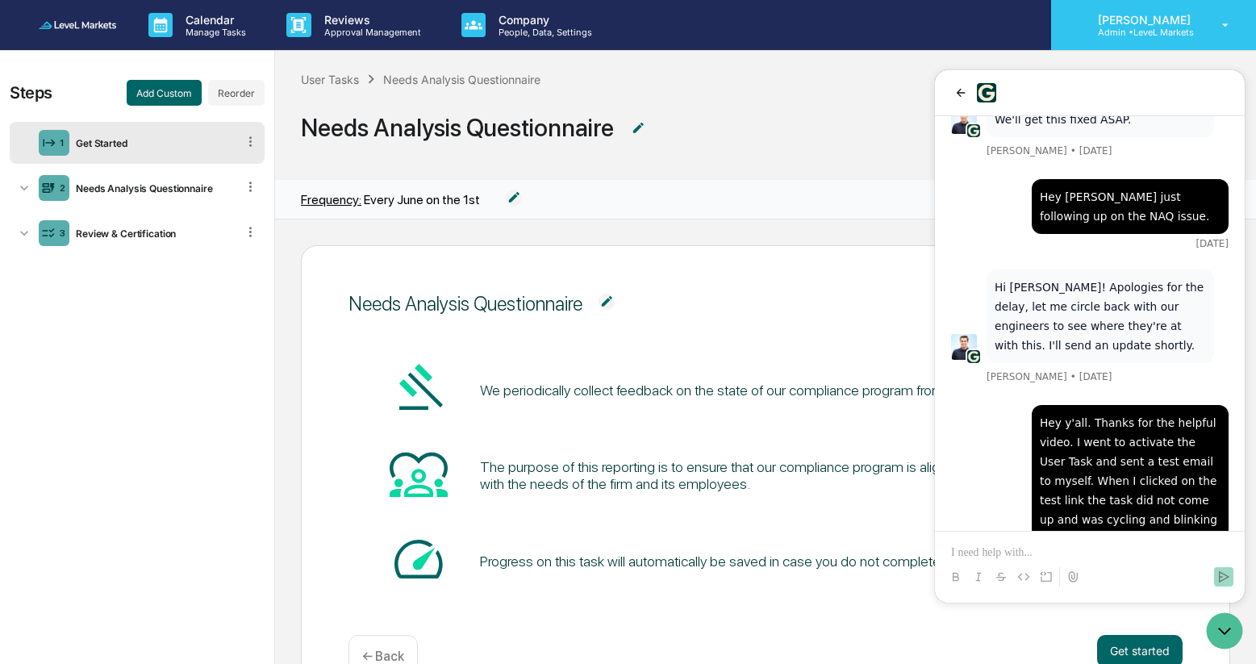
click at [1128, 32] on p "Admin • LeveL Markets" at bounding box center [1142, 32] width 114 height 11
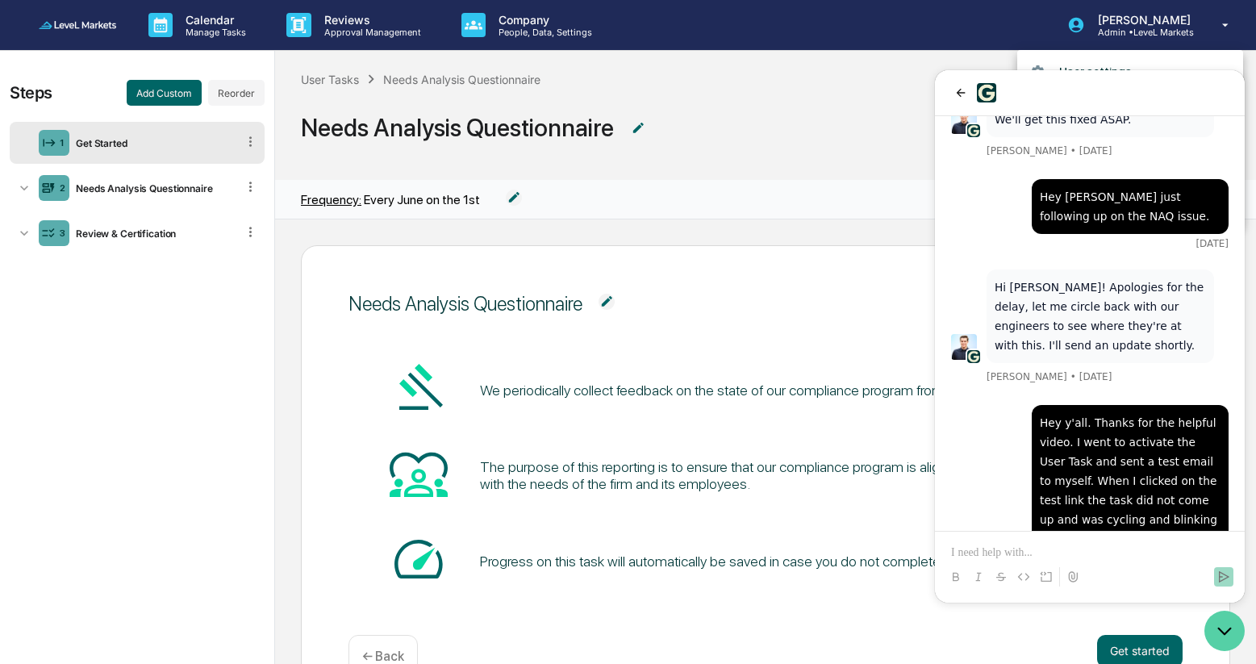
click at [1224, 624] on icon "Open customer support" at bounding box center [1224, 631] width 40 height 40
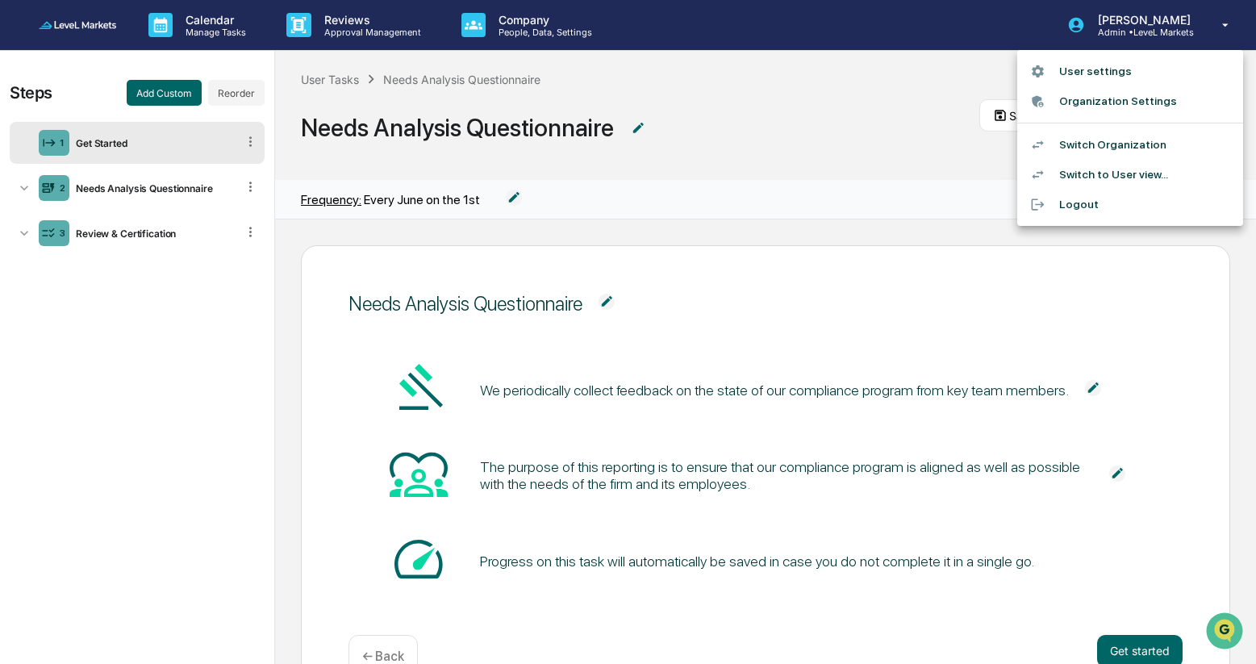
click at [62, 29] on div at bounding box center [628, 332] width 1256 height 664
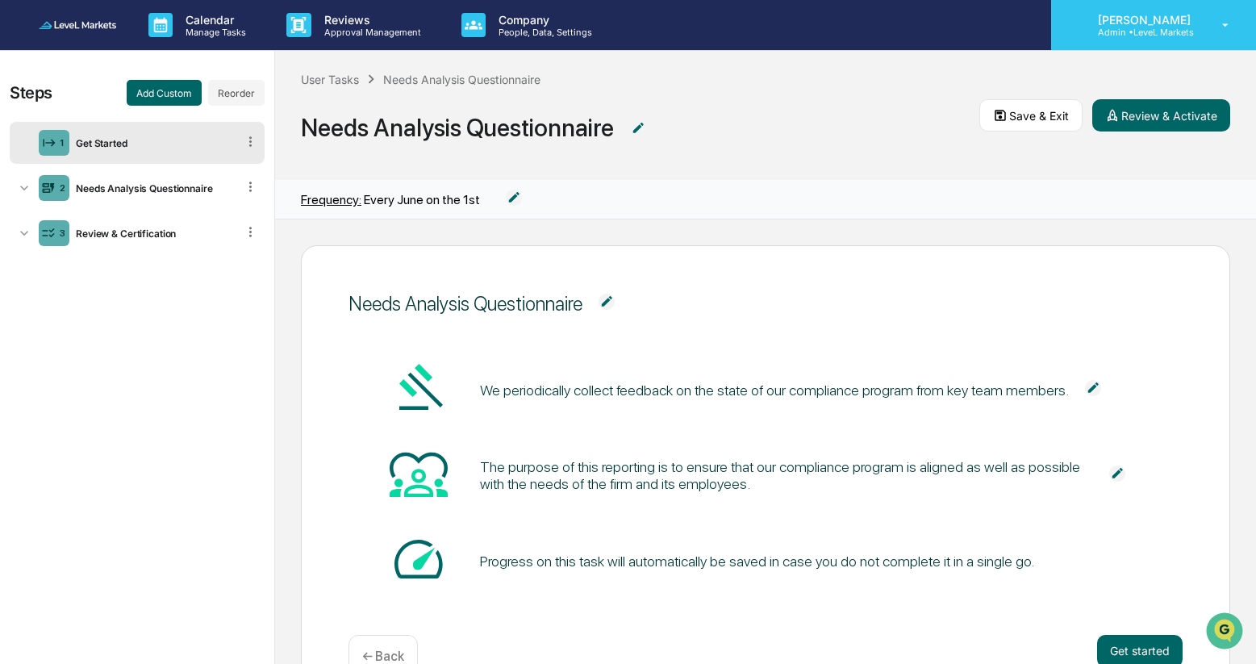
click at [1165, 17] on p "[PERSON_NAME]" at bounding box center [1142, 20] width 114 height 14
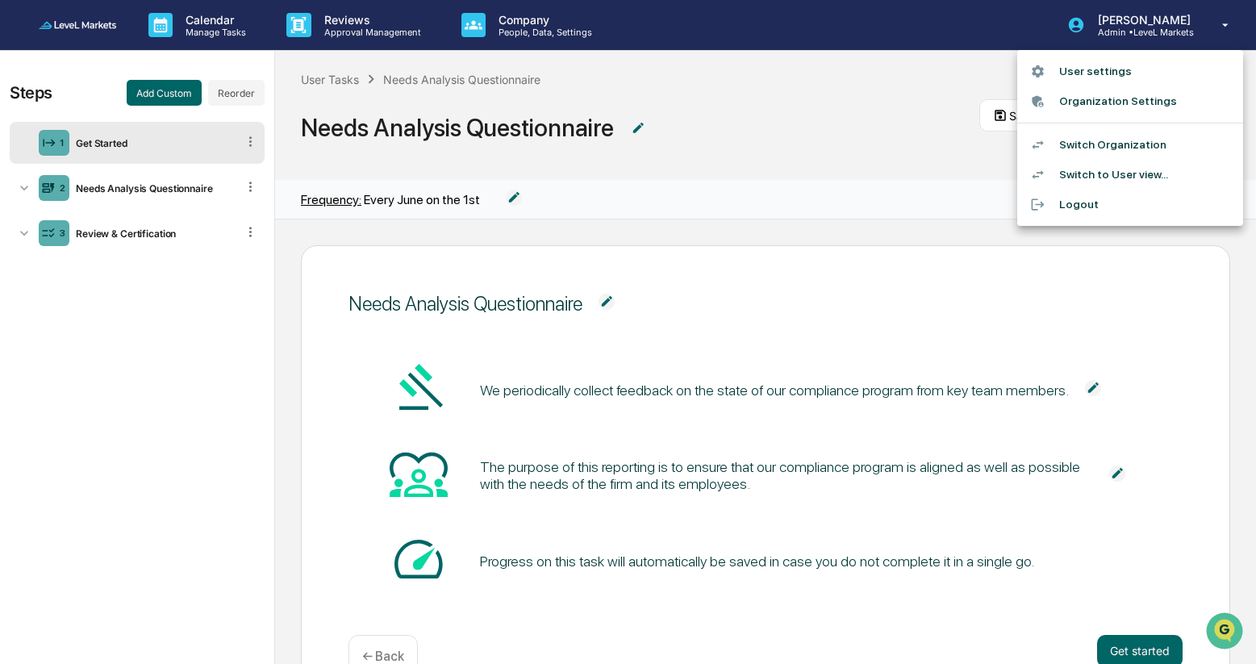
click at [1114, 77] on li "User settings" at bounding box center [1130, 71] width 226 height 30
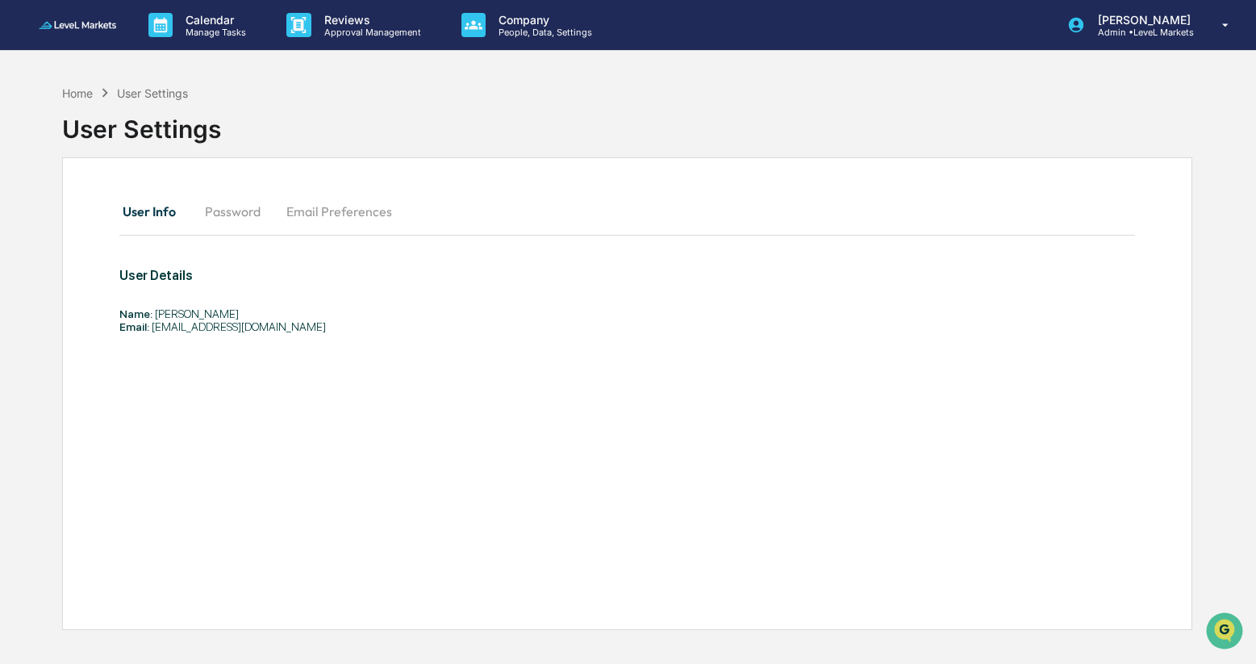
click at [85, 16] on link at bounding box center [87, 25] width 97 height 50
